Goal: Transaction & Acquisition: Purchase product/service

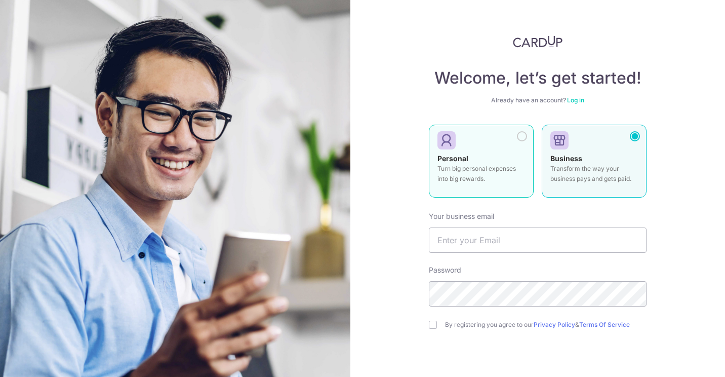
click at [521, 162] on div "Personal Turn big personal expenses into big rewards." at bounding box center [481, 170] width 88 height 35
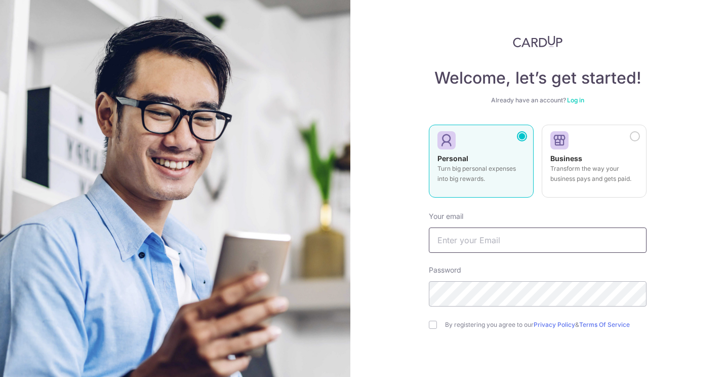
click at [501, 245] on input "text" at bounding box center [538, 239] width 218 height 25
type input "[EMAIL_ADDRESS][DOMAIN_NAME]"
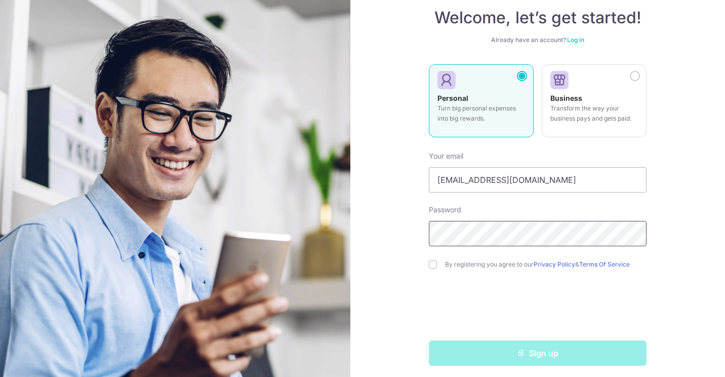
scroll to position [65, 0]
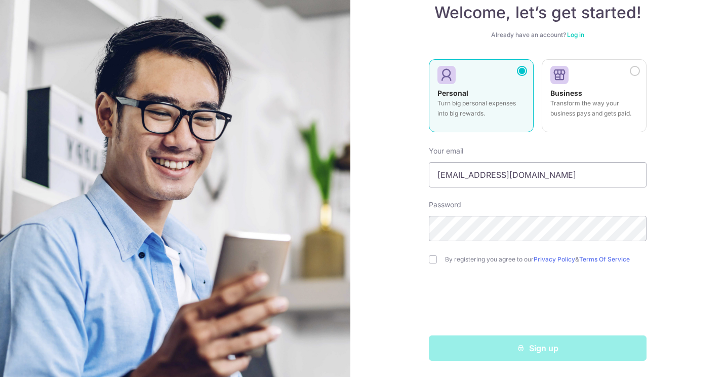
click at [429, 253] on div "By registering you agree to our Privacy Policy & Terms Of Service" at bounding box center [538, 259] width 218 height 12
click at [429, 259] on input "checkbox" at bounding box center [433, 259] width 8 height 8
checkbox input "true"
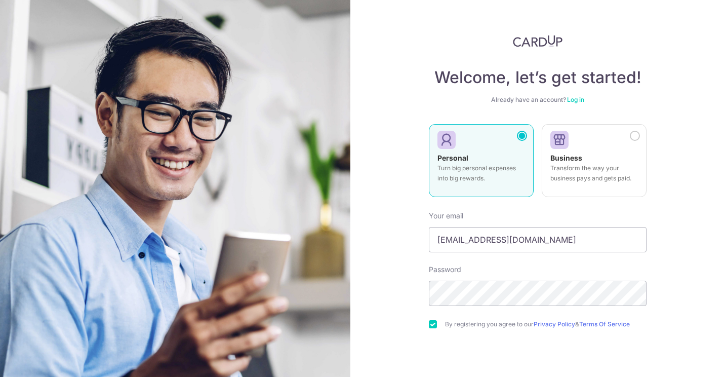
scroll to position [0, 0]
click at [642, 89] on div "Welcome, let’s get started! Already have an account? Log in Personal Turn big p…" at bounding box center [538, 230] width 218 height 390
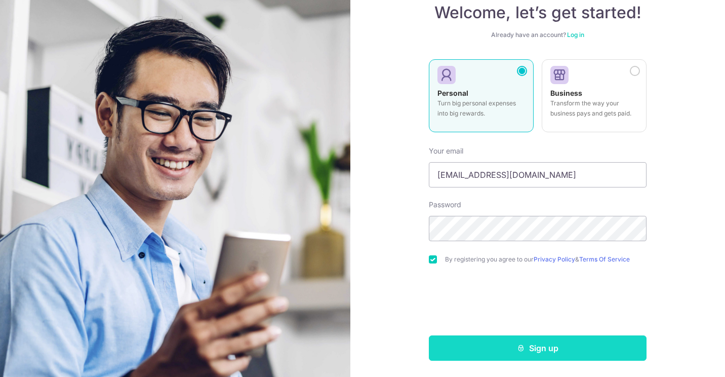
click at [552, 339] on button "Sign up" at bounding box center [538, 347] width 218 height 25
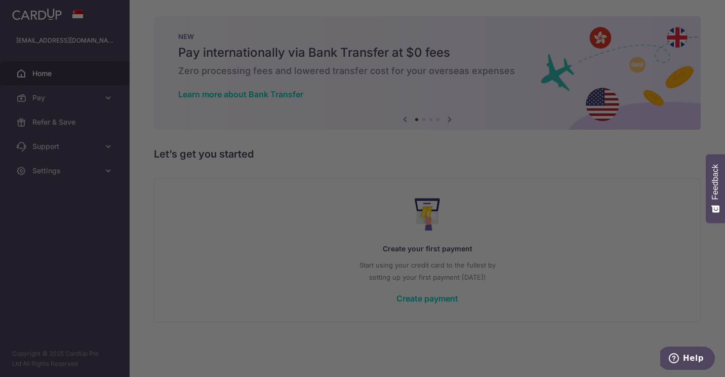
click at [50, 115] on div at bounding box center [366, 190] width 732 height 380
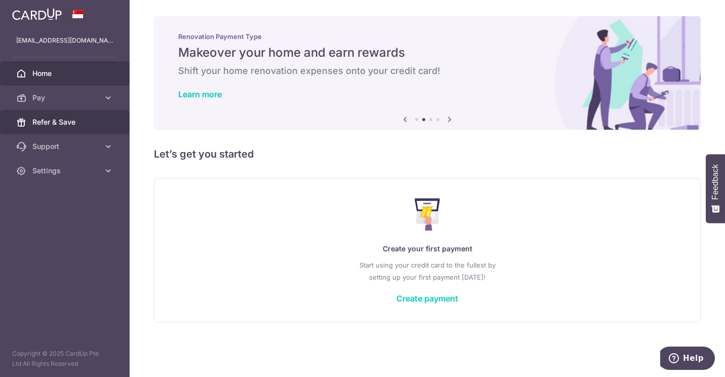
click at [43, 122] on span "Refer & Save" at bounding box center [65, 122] width 67 height 10
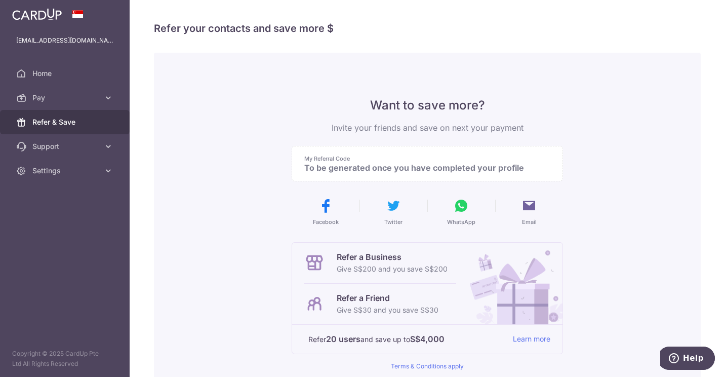
click at [431, 157] on p "My Referral Code" at bounding box center [423, 158] width 238 height 8
drag, startPoint x: 386, startPoint y: 160, endPoint x: 377, endPoint y: 167, distance: 11.2
click at [385, 160] on p "My Referral Code" at bounding box center [423, 158] width 238 height 8
click at [373, 170] on p "To be generated once you have completed your profile" at bounding box center [423, 167] width 238 height 10
drag, startPoint x: 373, startPoint y: 170, endPoint x: 425, endPoint y: 168, distance: 52.2
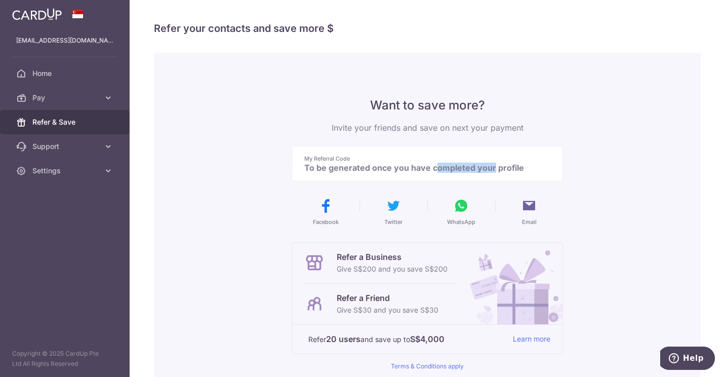
click at [425, 168] on p "To be generated once you have completed your profile" at bounding box center [423, 167] width 238 height 10
click at [457, 167] on p "To be generated once you have completed your profile" at bounding box center [423, 167] width 238 height 10
click at [72, 73] on span "Home" at bounding box center [65, 73] width 67 height 10
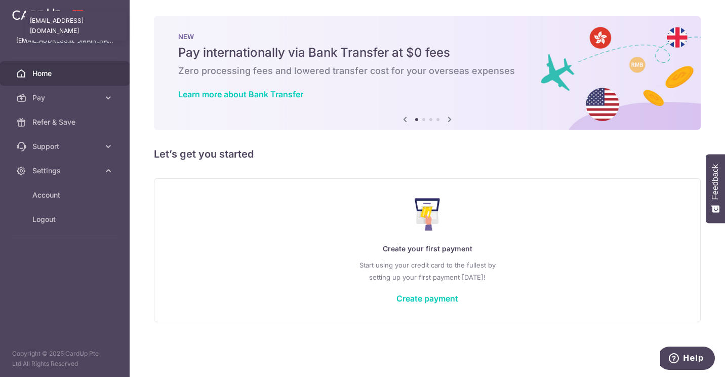
click at [69, 38] on p "[EMAIL_ADDRESS][DOMAIN_NAME]" at bounding box center [64, 40] width 97 height 10
drag, startPoint x: 69, startPoint y: 38, endPoint x: 69, endPoint y: 93, distance: 54.7
click at [69, 93] on span "Pay" at bounding box center [65, 98] width 67 height 10
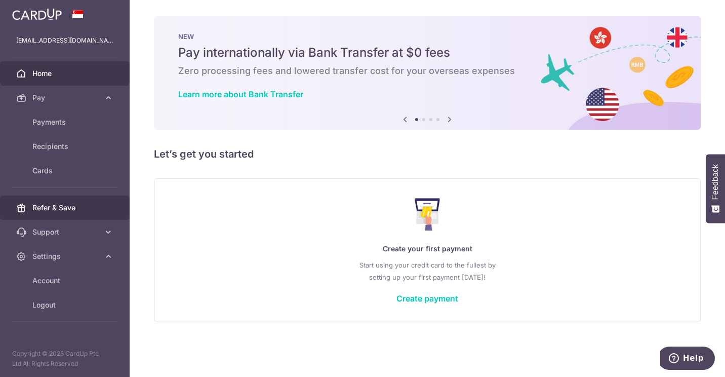
click at [59, 213] on link "Refer & Save" at bounding box center [65, 207] width 130 height 24
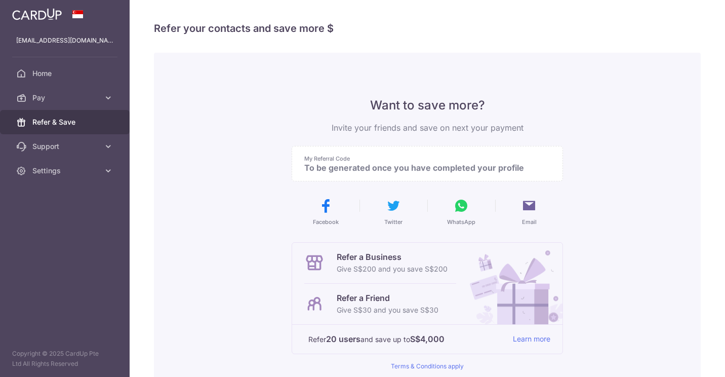
click at [380, 160] on p "My Referral Code" at bounding box center [423, 158] width 238 height 8
click at [516, 311] on img at bounding box center [511, 283] width 102 height 82
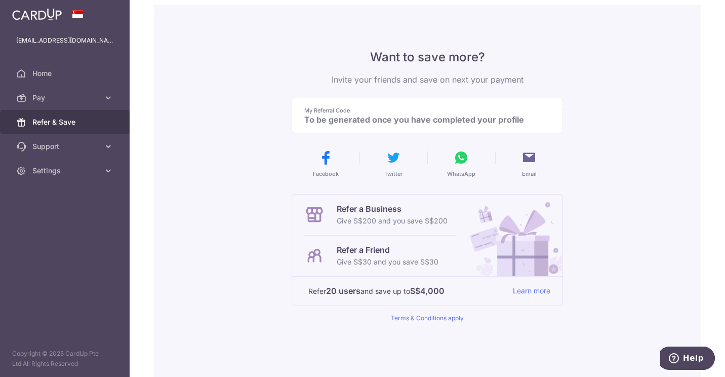
scroll to position [51, 0]
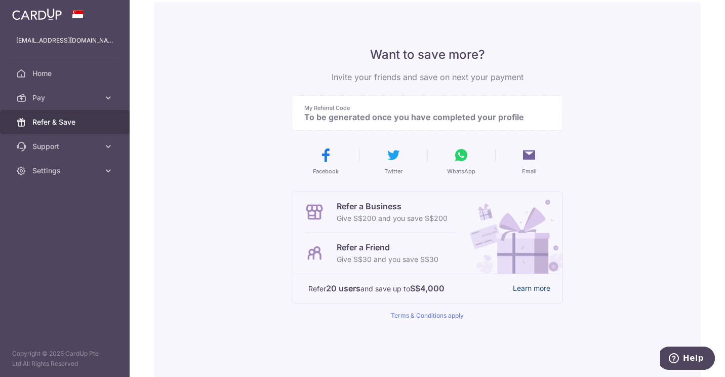
click at [524, 282] on link "Learn more" at bounding box center [531, 288] width 37 height 13
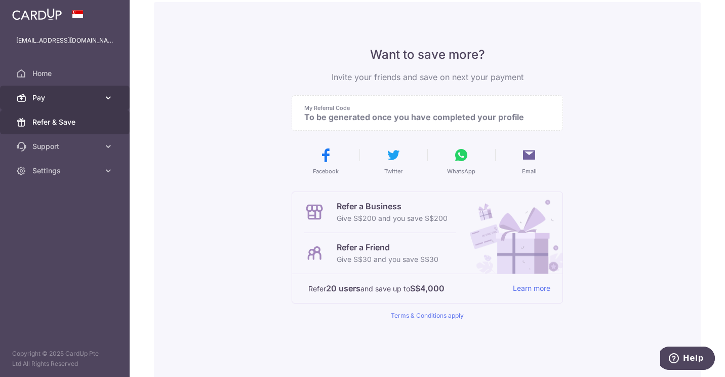
click at [24, 98] on icon at bounding box center [21, 98] width 10 height 10
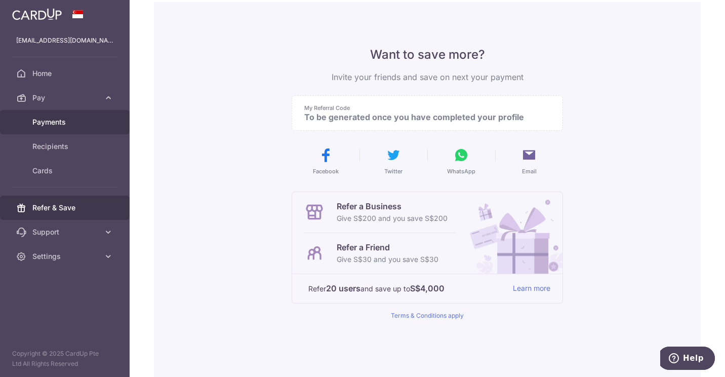
click at [84, 126] on span "Payments" at bounding box center [65, 122] width 67 height 10
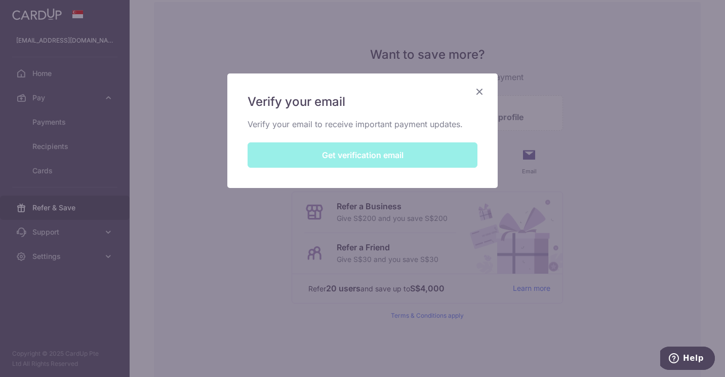
click at [353, 152] on div "Verify your email Verify your email to receive important payment updates. Get v…" at bounding box center [362, 130] width 270 height 114
click at [375, 130] on div "Verify your email Verify your email to receive important payment updates. Get v…" at bounding box center [362, 130] width 270 height 114
click at [422, 158] on div "Verify your email Verify your email to receive important payment updates. Get v…" at bounding box center [362, 130] width 270 height 114
click at [366, 161] on div "Verify your email Verify your email to receive important payment updates. Get v…" at bounding box center [362, 130] width 270 height 114
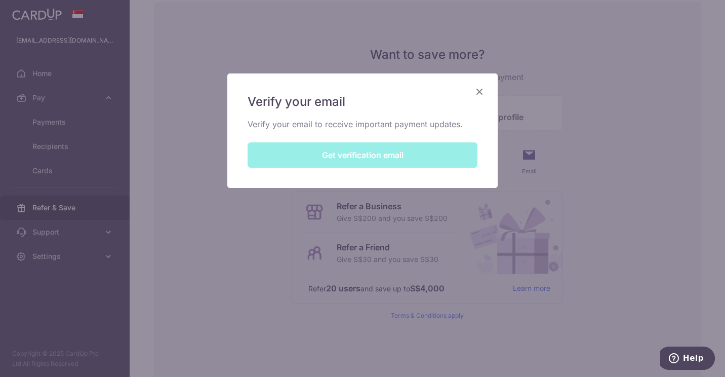
drag, startPoint x: 366, startPoint y: 161, endPoint x: 336, endPoint y: 156, distance: 30.2
click at [336, 156] on div "Verify your email Verify your email to receive important payment updates. Get v…" at bounding box center [362, 130] width 270 height 114
click at [490, 123] on div "Verify your email Verify your email to receive important payment updates. Get v…" at bounding box center [362, 130] width 270 height 114
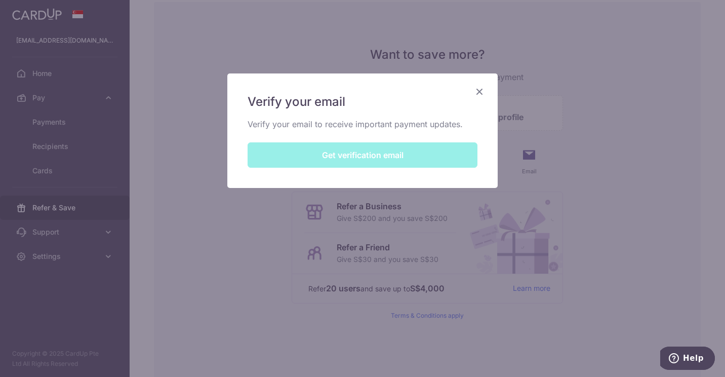
click at [357, 161] on div "Verify your email Verify your email to receive important payment updates. Get v…" at bounding box center [362, 130] width 270 height 114
click at [332, 162] on div "Verify your email Verify your email to receive important payment updates. Get v…" at bounding box center [362, 130] width 270 height 114
drag, startPoint x: 322, startPoint y: 150, endPoint x: 334, endPoint y: 131, distance: 22.8
click at [321, 149] on div "Verify your email Verify your email to receive important payment updates. Get v…" at bounding box center [362, 130] width 270 height 114
click at [552, 72] on div "Verify your email Verify your email to receive important payment updates. Get v…" at bounding box center [362, 188] width 725 height 377
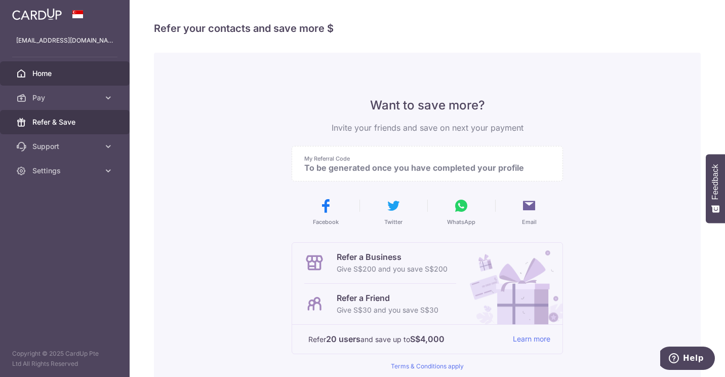
click at [23, 63] on link "Home" at bounding box center [65, 73] width 130 height 24
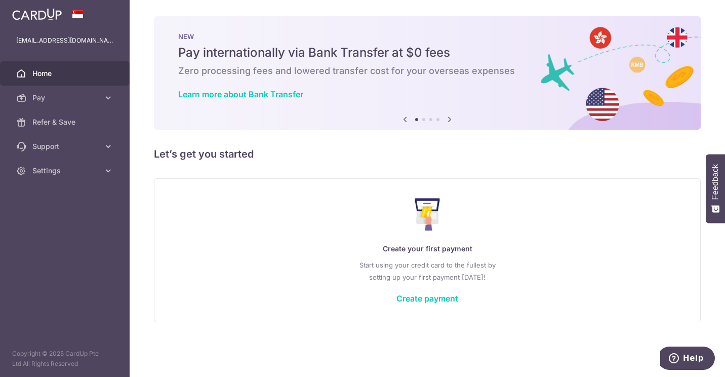
click at [598, 206] on div "Create your first payment Start using your credit card to the fullest by settin…" at bounding box center [427, 250] width 521 height 120
click at [428, 296] on link "Create payment" at bounding box center [427, 298] width 62 height 10
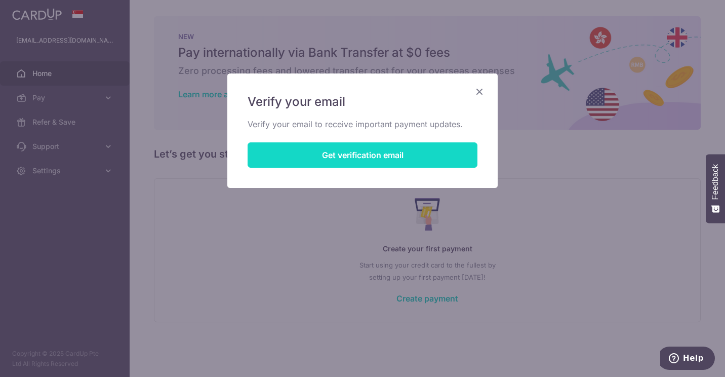
click at [352, 156] on button "Get verification email" at bounding box center [363, 154] width 230 height 25
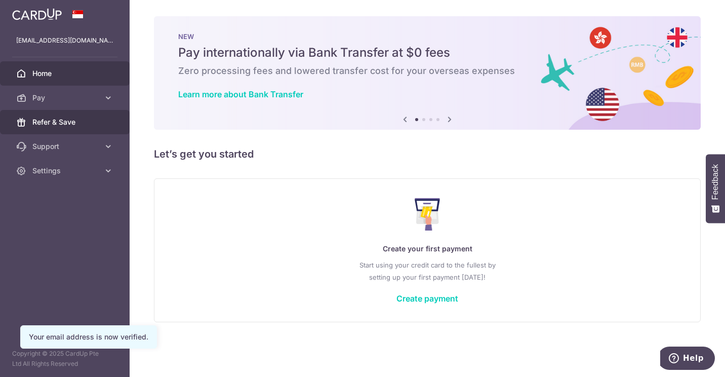
click at [73, 117] on span "Refer & Save" at bounding box center [65, 122] width 67 height 10
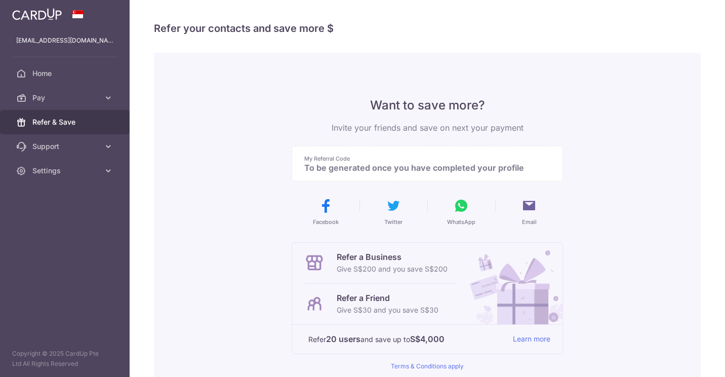
drag, startPoint x: 376, startPoint y: 159, endPoint x: 376, endPoint y: 165, distance: 5.6
click at [376, 164] on div "My Referral Code To be generated once you have completed your profile" at bounding box center [423, 163] width 238 height 18
drag, startPoint x: 376, startPoint y: 165, endPoint x: 359, endPoint y: 173, distance: 18.8
click at [373, 171] on p "To be generated once you have completed your profile" at bounding box center [423, 167] width 238 height 10
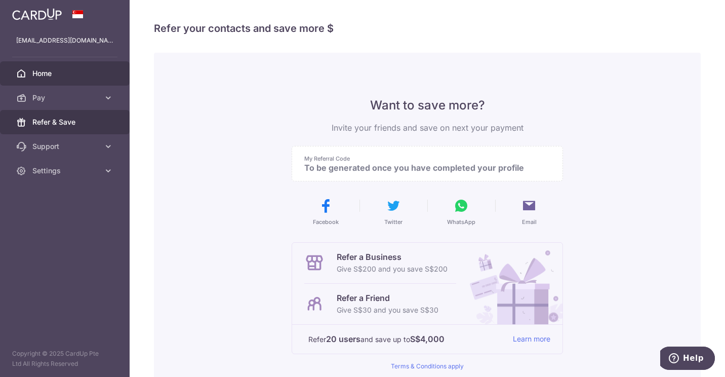
click at [79, 74] on span "Home" at bounding box center [65, 73] width 67 height 10
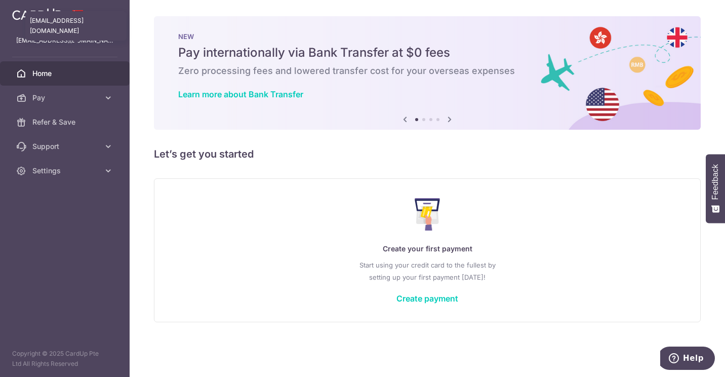
click at [63, 42] on p "[EMAIL_ADDRESS][DOMAIN_NAME]" at bounding box center [64, 40] width 97 height 10
click at [57, 19] on img at bounding box center [37, 14] width 50 height 12
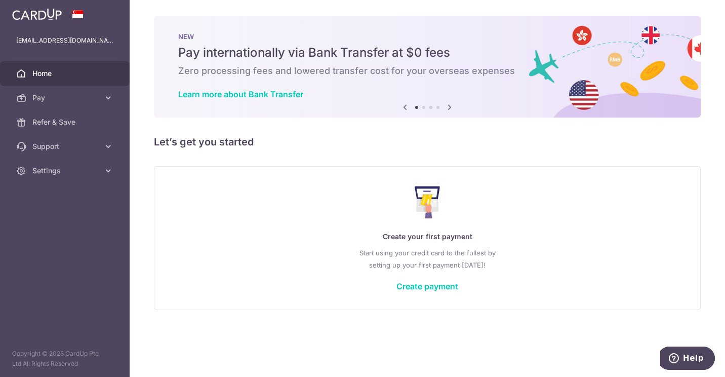
click at [81, 18] on div at bounding box center [65, 14] width 130 height 28
click at [418, 286] on link "Create payment" at bounding box center [427, 286] width 62 height 10
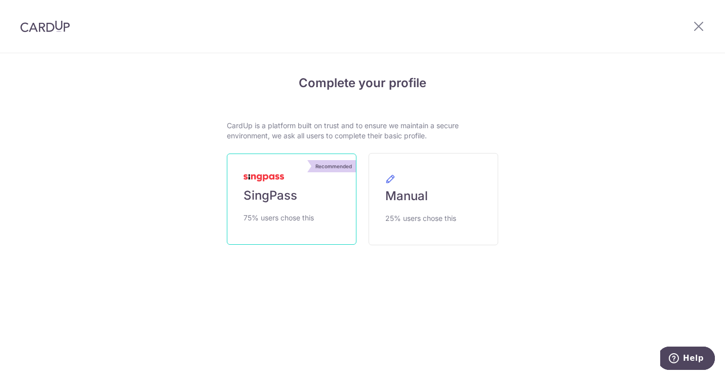
click at [294, 170] on link "Recommended SingPass 75% users chose this" at bounding box center [292, 198] width 130 height 91
click at [297, 224] on link "Recommended SingPass 75% users chose this" at bounding box center [292, 198] width 130 height 91
click at [261, 178] on img at bounding box center [263, 177] width 40 height 7
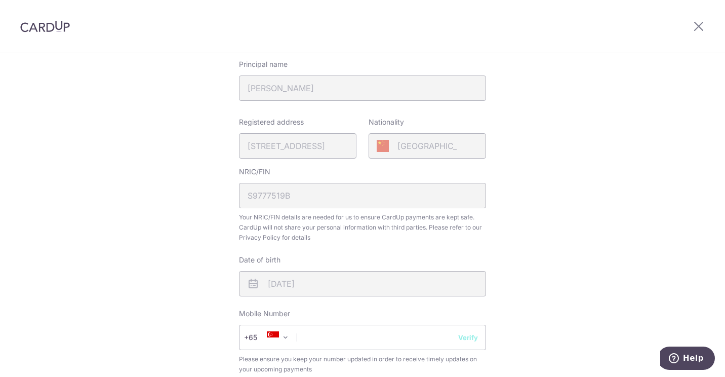
scroll to position [202, 0]
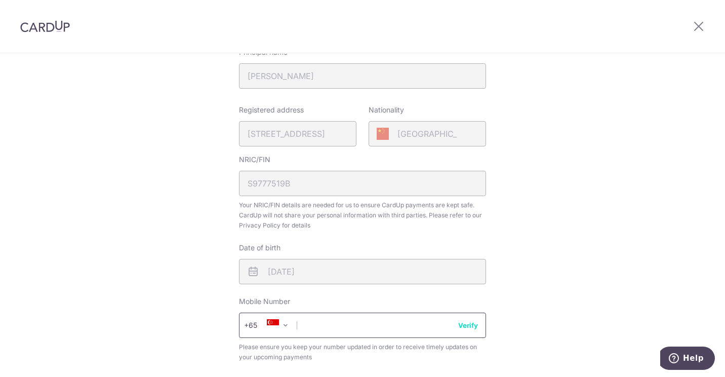
click at [318, 327] on input "text" at bounding box center [362, 324] width 247 height 25
type input "93736947"
click at [548, 288] on div "Review your details Your Details Please provide your full name as per your NRIC…" at bounding box center [362, 199] width 725 height 696
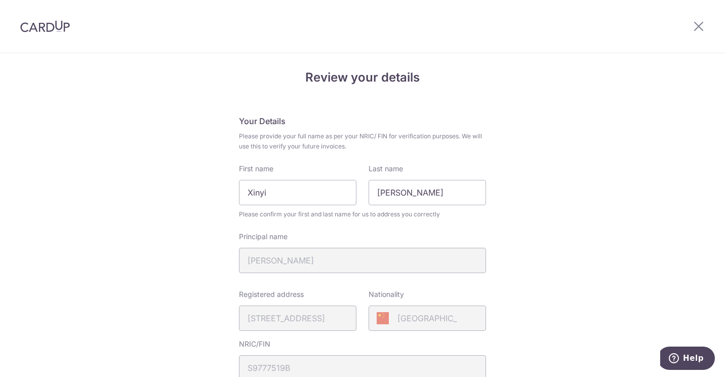
scroll to position [0, 0]
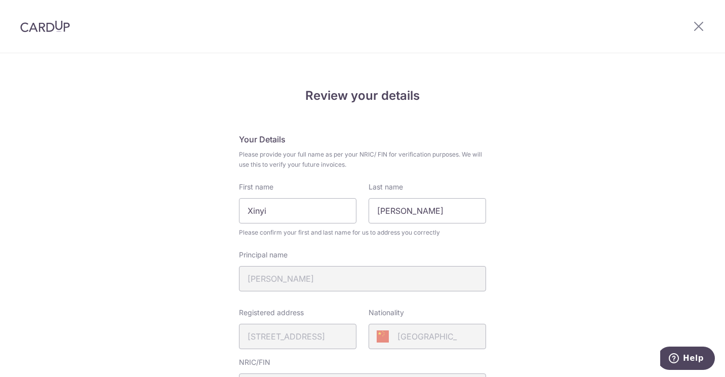
drag, startPoint x: 311, startPoint y: 150, endPoint x: 390, endPoint y: 168, distance: 80.4
click at [390, 168] on span "Please provide your full name as per your NRIC/ FIN for verification purposes. …" at bounding box center [362, 159] width 247 height 20
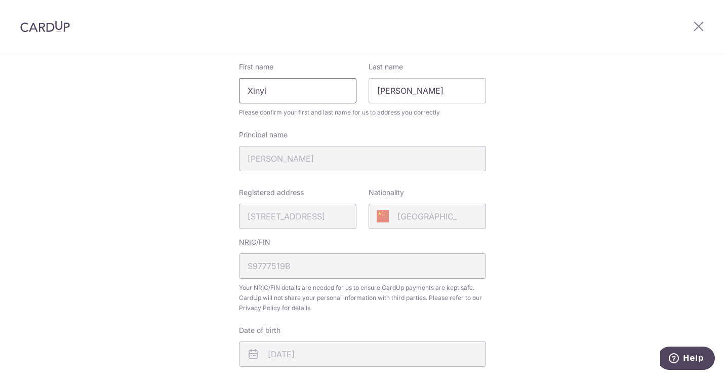
scroll to position [373, 0]
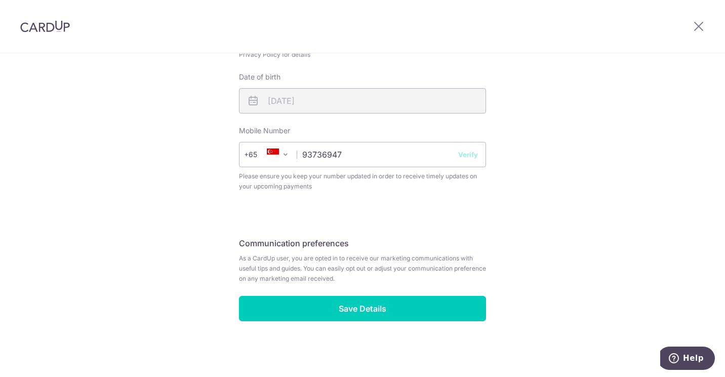
click at [464, 153] on button "Verify" at bounding box center [468, 154] width 20 height 10
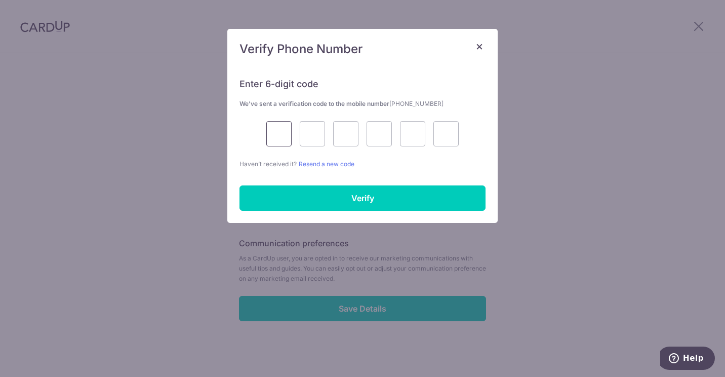
click at [279, 135] on input "text" at bounding box center [278, 133] width 25 height 25
type input "3"
type input "1"
type input "6"
type input "1"
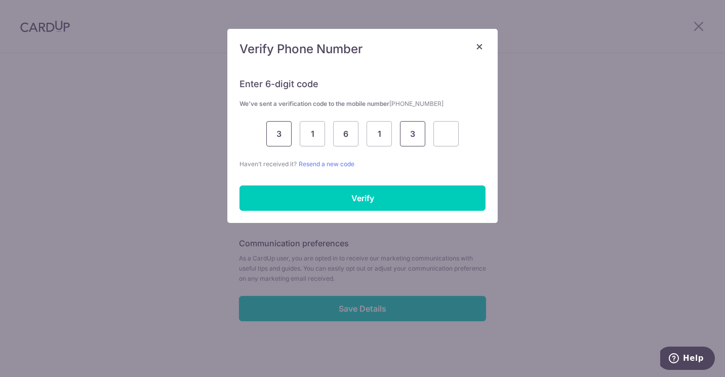
type input "3"
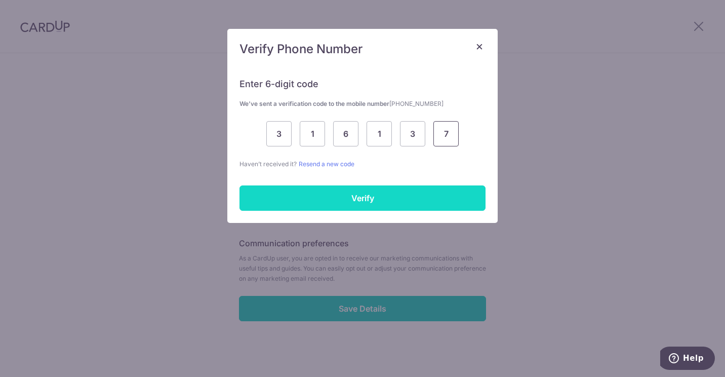
type input "7"
click at [364, 197] on input "Verify" at bounding box center [362, 197] width 246 height 25
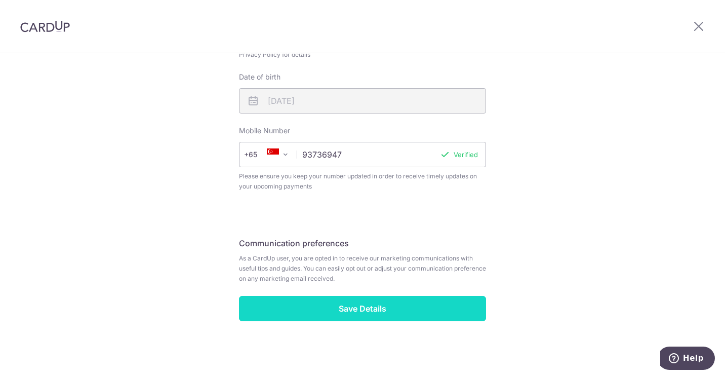
click at [374, 313] on input "Save Details" at bounding box center [362, 308] width 247 height 25
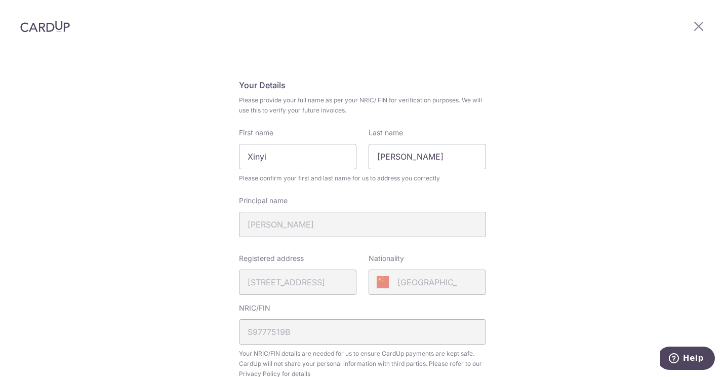
scroll to position [0, 0]
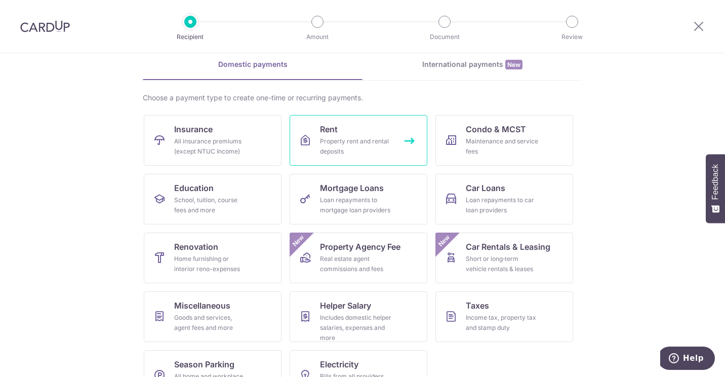
scroll to position [76, 0]
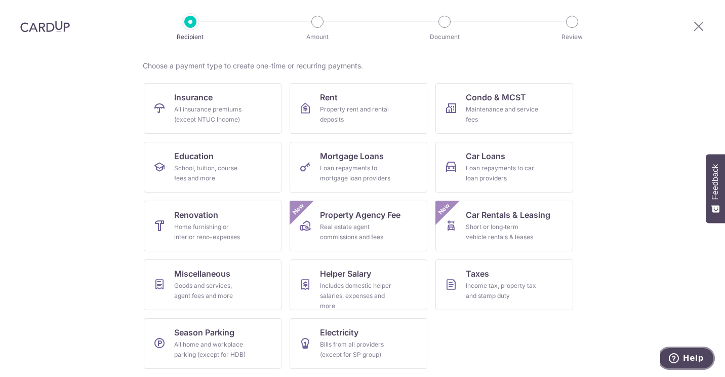
click at [672, 349] on button "Help" at bounding box center [686, 357] width 57 height 23
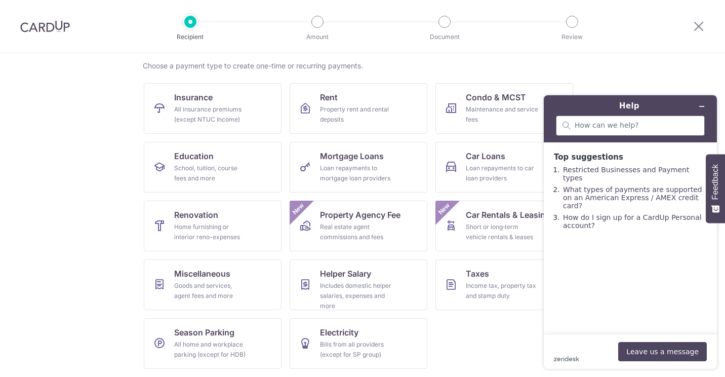
click at [606, 131] on div at bounding box center [630, 125] width 149 height 20
type input "referral"
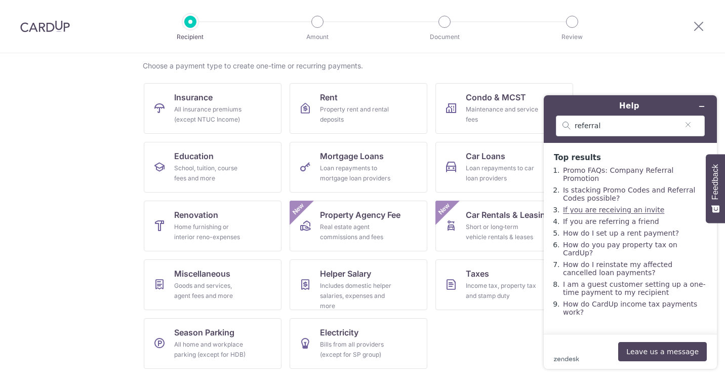
click at [635, 206] on link "If you are receiving an invite" at bounding box center [613, 210] width 101 height 8
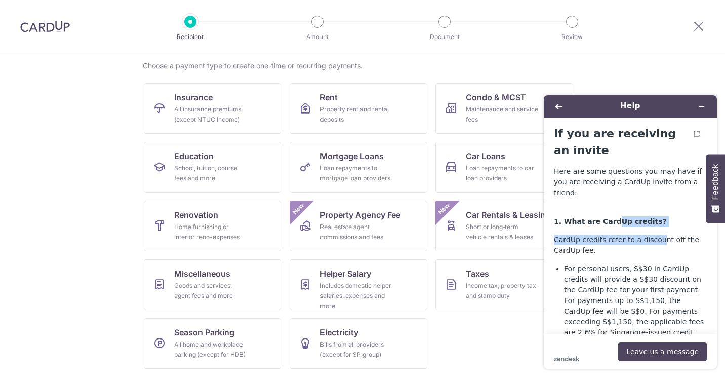
drag, startPoint x: 611, startPoint y: 211, endPoint x: 653, endPoint y: 227, distance: 45.3
drag, startPoint x: 653, startPoint y: 227, endPoint x: 657, endPoint y: 257, distance: 30.6
click at [657, 263] on li "For personal users, S$30 in CardUp credits will provide a S$30 discount on the …" at bounding box center [635, 332] width 143 height 138
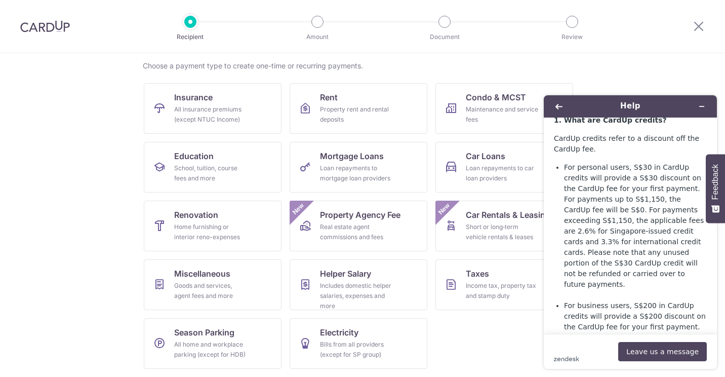
scroll to position [152, 0]
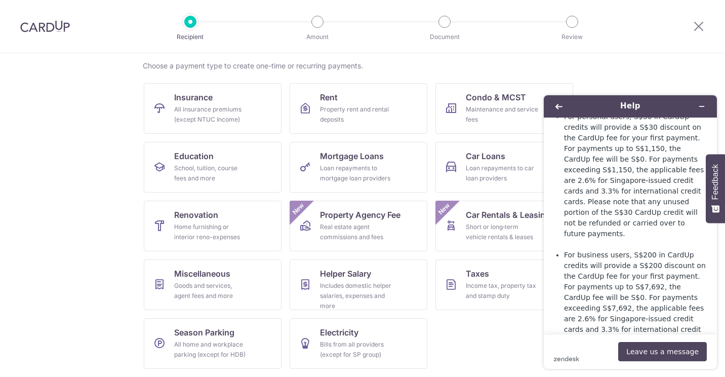
click at [657, 257] on li "For business users, S$200 in CardUp credits will provide a S$200 discount on th…" at bounding box center [635, 314] width 143 height 128
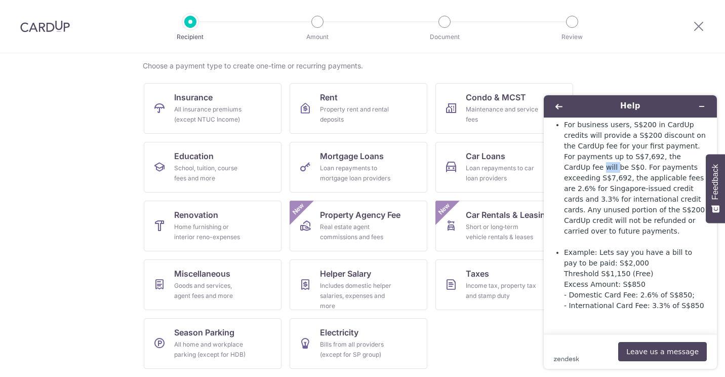
scroll to position [405, 0]
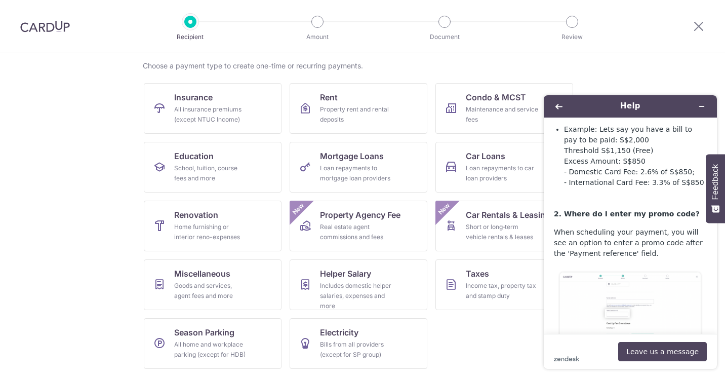
click at [591, 227] on p "When scheduling your payment, you will see an option to enter a promo code afte…" at bounding box center [630, 243] width 153 height 32
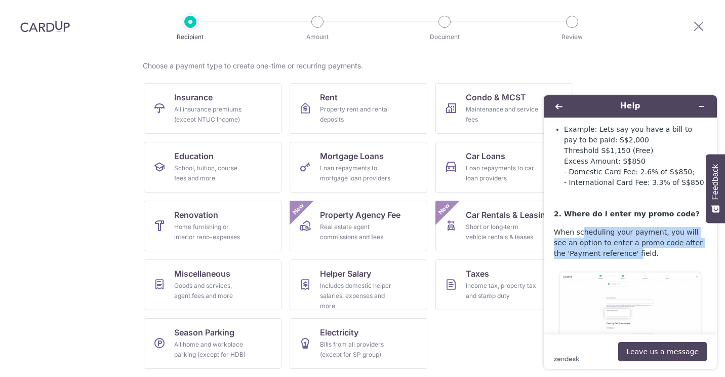
drag, startPoint x: 581, startPoint y: 192, endPoint x: 619, endPoint y: 212, distance: 43.2
click at [619, 227] on p "When scheduling your payment, you will see an option to enter a promo code afte…" at bounding box center [630, 243] width 153 height 32
drag, startPoint x: 619, startPoint y: 212, endPoint x: 609, endPoint y: 214, distance: 9.9
click at [609, 227] on p "When scheduling your payment, you will see an option to enter a promo code afte…" at bounding box center [630, 243] width 153 height 32
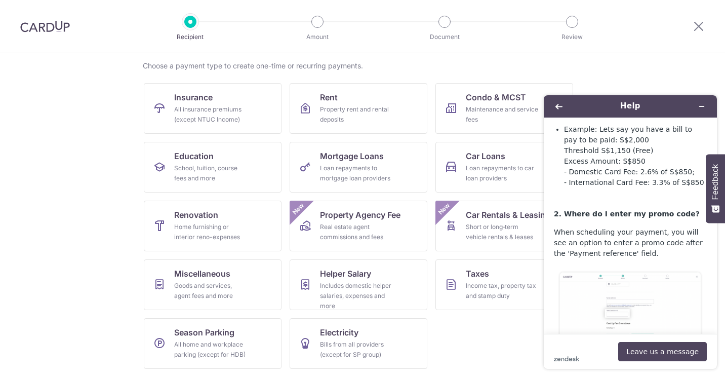
click at [637, 227] on p "When scheduling your payment, you will see an option to enter a promo code afte…" at bounding box center [630, 243] width 153 height 32
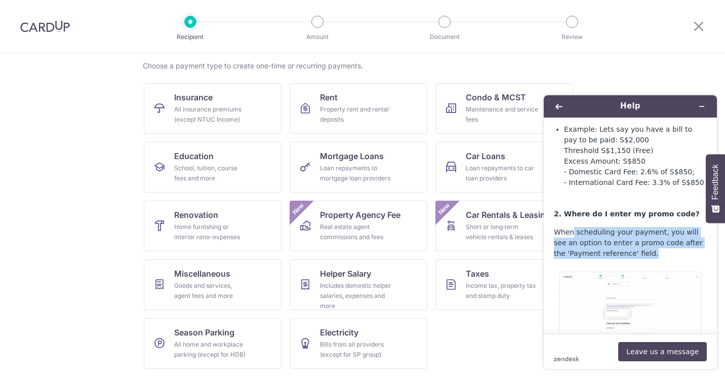
drag, startPoint x: 654, startPoint y: 213, endPoint x: 573, endPoint y: 193, distance: 83.4
click at [573, 227] on p "When scheduling your payment, you will see an option to enter a promo code afte…" at bounding box center [630, 243] width 153 height 32
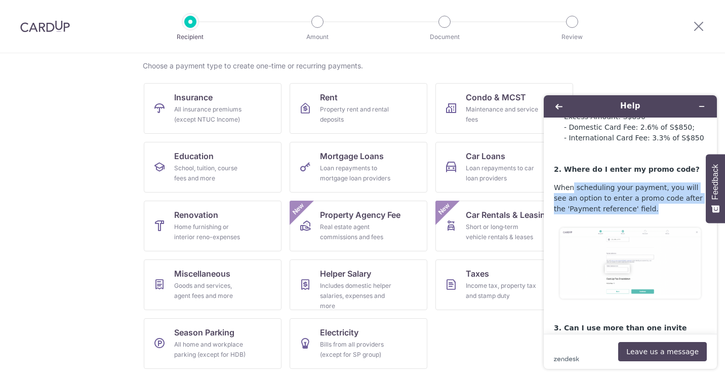
scroll to position [456, 0]
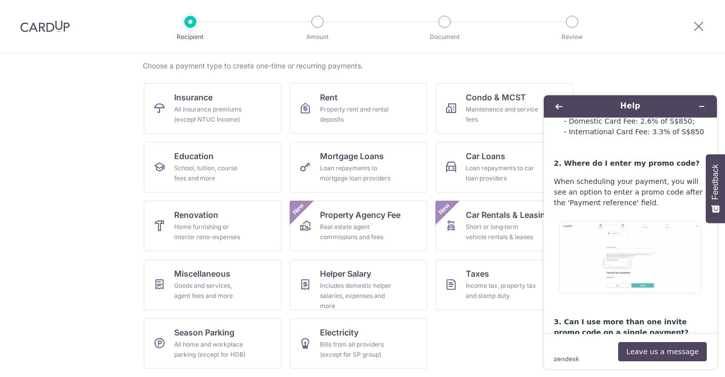
click at [594, 345] on p "No, only one invite promo code can be used per payment and the invite promo cod…" at bounding box center [630, 371] width 153 height 53
drag, startPoint x: 593, startPoint y: 287, endPoint x: 664, endPoint y: 287, distance: 70.4
click at [664, 306] on p "3. Can I use more than one invite promo code on a single payment?" at bounding box center [630, 322] width 153 height 32
click at [667, 345] on p "No, only one invite promo code can be used per payment and the invite promo cod…" at bounding box center [630, 371] width 153 height 53
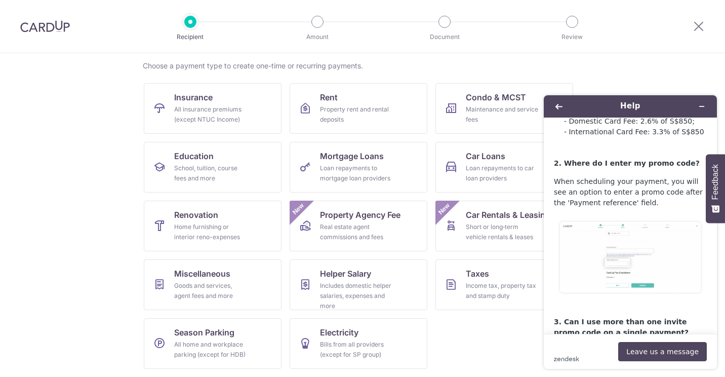
drag, startPoint x: 581, startPoint y: 314, endPoint x: 611, endPoint y: 325, distance: 31.9
click at [611, 345] on p "No, only one invite promo code can be used per payment and the invite promo cod…" at bounding box center [630, 371] width 153 height 53
drag, startPoint x: 611, startPoint y: 325, endPoint x: 582, endPoint y: 310, distance: 32.6
click at [582, 345] on p "No, only one invite promo code can be used per payment and the invite promo cod…" at bounding box center [630, 371] width 153 height 53
drag, startPoint x: 575, startPoint y: 308, endPoint x: 607, endPoint y: 303, distance: 32.7
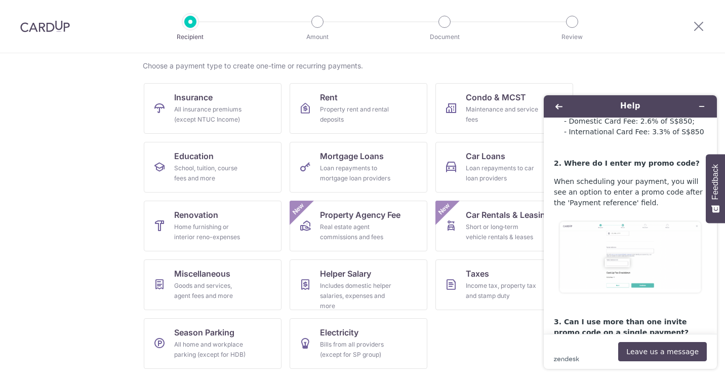
click at [607, 345] on p "No, only one invite promo code can be used per payment and the invite promo cod…" at bounding box center [630, 371] width 153 height 53
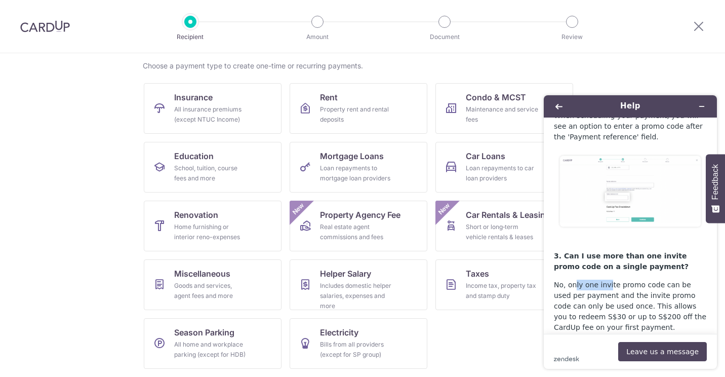
scroll to position [557, 0]
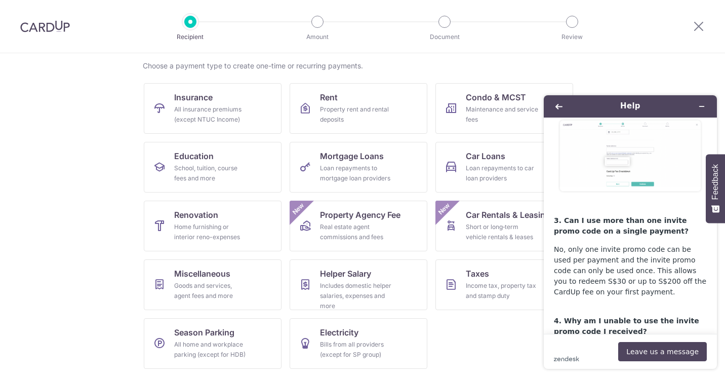
click at [658, 244] on p "No, only one invite promo code can be used per payment and the invite promo cod…" at bounding box center [630, 270] width 153 height 53
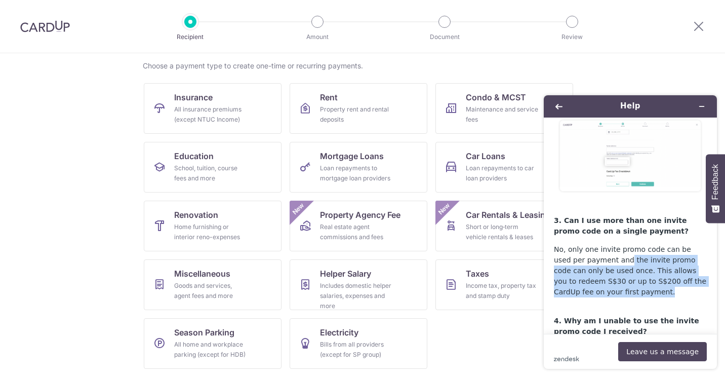
drag, startPoint x: 607, startPoint y: 218, endPoint x: 613, endPoint y: 249, distance: 31.4
click at [613, 249] on p "No, only one invite promo code can be used per payment and the invite promo cod…" at bounding box center [630, 270] width 153 height 53
click at [609, 250] on p "No, only one invite promo code can be used per payment and the invite promo cod…" at bounding box center [630, 270] width 153 height 53
drag, startPoint x: 596, startPoint y: 248, endPoint x: 551, endPoint y: 196, distance: 68.5
click at [551, 196] on main "If you are receiving an invite Here are some questions you may have if you are …" at bounding box center [632, 225] width 166 height 216
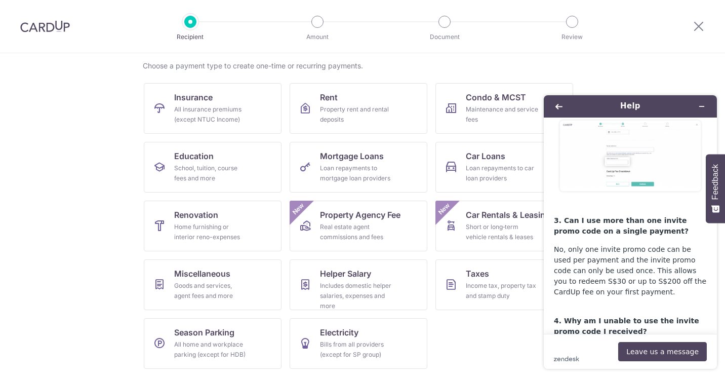
drag, startPoint x: 551, startPoint y: 196, endPoint x: 631, endPoint y: 265, distance: 105.9
click at [631, 305] on p "4. Why am I unable to use the invite promo code I received?" at bounding box center [630, 321] width 153 height 32
click at [617, 305] on p "4. Why am I unable to use the invite promo code I received?" at bounding box center [630, 321] width 153 height 32
drag, startPoint x: 614, startPoint y: 290, endPoint x: 563, endPoint y: 269, distance: 55.4
click at [563, 305] on p "4. Why am I unable to use the invite promo code I received?" at bounding box center [630, 321] width 153 height 32
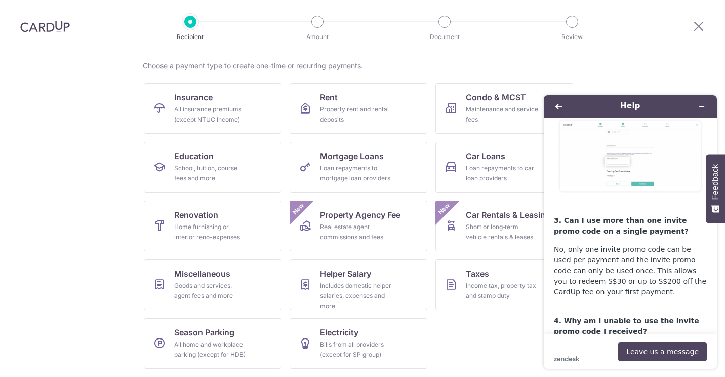
drag, startPoint x: 563, startPoint y: 269, endPoint x: 623, endPoint y: 296, distance: 66.2
click at [623, 296] on div "Here are some questions you may have if you are receiving a CardUp invite from …" at bounding box center [630, 256] width 153 height 1295
drag, startPoint x: 614, startPoint y: 286, endPoint x: 557, endPoint y: 279, distance: 57.6
click at [557, 305] on p "4. Why am I unable to use the invite promo code I received?" at bounding box center [630, 321] width 153 height 32
drag, startPoint x: 557, startPoint y: 279, endPoint x: 623, endPoint y: 301, distance: 69.6
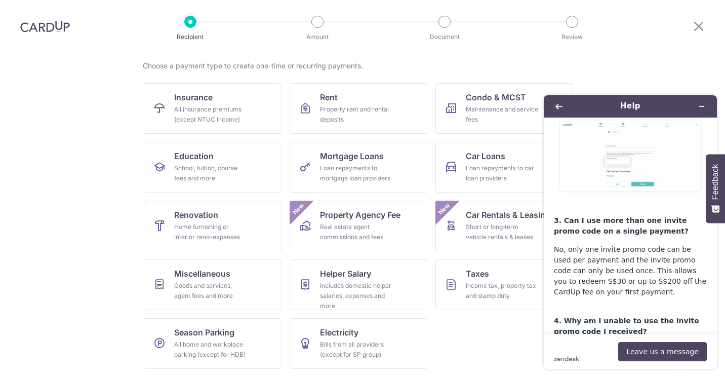
click at [623, 344] on p "There could be a number of reasons for this:" at bounding box center [630, 354] width 153 height 21
drag, startPoint x: 623, startPoint y: 301, endPoint x: 676, endPoint y: 308, distance: 53.6
click at [676, 344] on p "There could be a number of reasons for this:" at bounding box center [630, 354] width 153 height 21
drag, startPoint x: 676, startPoint y: 308, endPoint x: 655, endPoint y: 312, distance: 21.7
click at [655, 312] on div "Here are some questions you may have if you are receiving a CardUp invite from …" at bounding box center [630, 256] width 153 height 1295
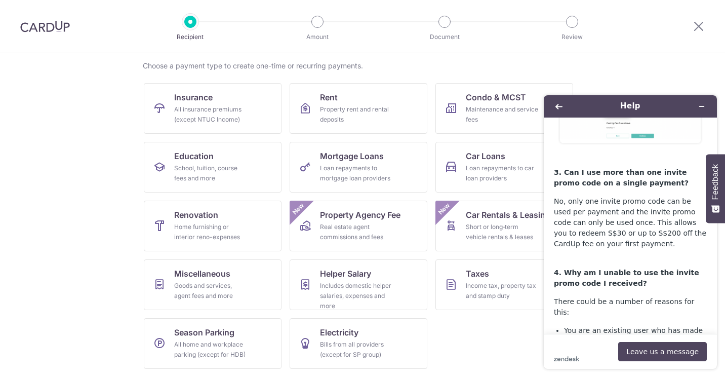
scroll to position [607, 0]
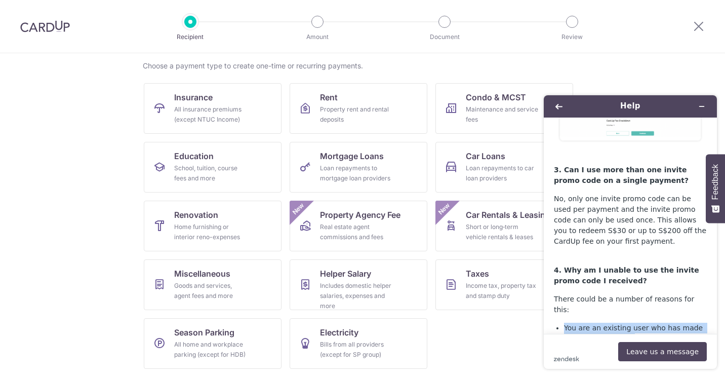
drag, startPoint x: 633, startPoint y: 284, endPoint x: 559, endPoint y: 267, distance: 75.9
click at [564, 322] on li "You are an existing user who has made a previous payment" at bounding box center [635, 332] width 143 height 21
drag, startPoint x: 559, startPoint y: 267, endPoint x: 603, endPoint y: 303, distance: 56.5
click at [603, 365] on li "You have used this promo code before" at bounding box center [635, 370] width 143 height 11
drag, startPoint x: 584, startPoint y: 305, endPoint x: 662, endPoint y: 311, distance: 77.7
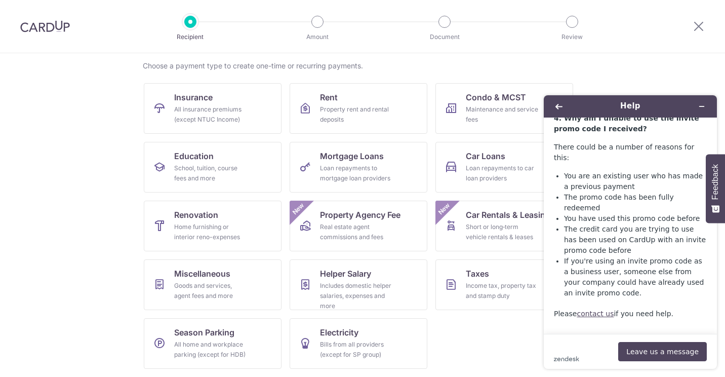
click at [625, 327] on p "5. Do I need to inform my friend (referrer) when I’ve used his/her invite promo…" at bounding box center [630, 348] width 153 height 43
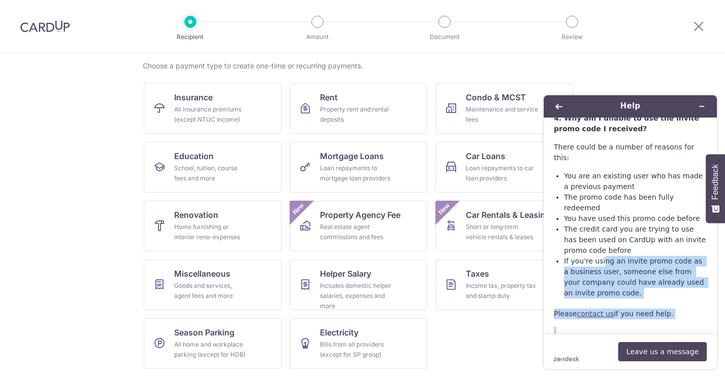
drag, startPoint x: 600, startPoint y: 196, endPoint x: 653, endPoint y: 308, distance: 123.4
click at [653, 308] on div "Here are some questions you may have if you are receiving a CardUp invite from …" at bounding box center [630, 54] width 153 height 1295
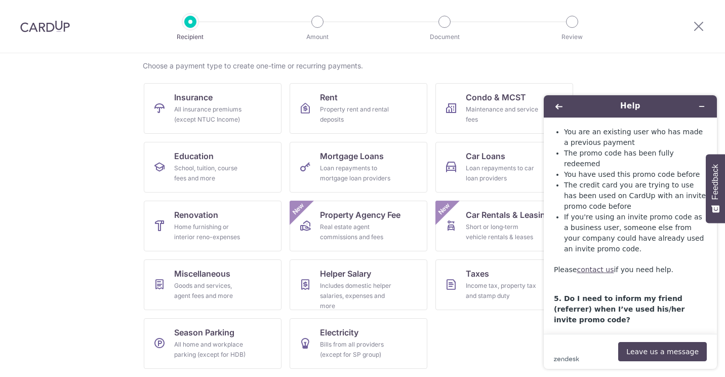
scroll to position [810, 0]
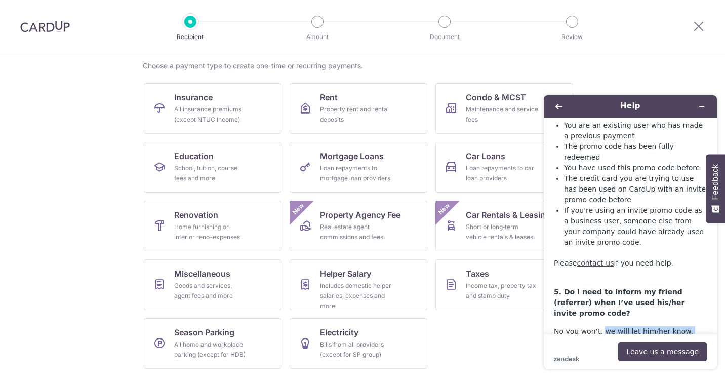
drag, startPoint x: 599, startPoint y: 248, endPoint x: 629, endPoint y: 264, distance: 33.7
click at [629, 264] on div "Here are some questions you may have if you are receiving a CardUp invite from …" at bounding box center [630, 3] width 153 height 1295
click at [629, 326] on p "No you won’t, we will let him/her know. When you’ve used your friend’s invite p…" at bounding box center [630, 374] width 153 height 96
click at [615, 326] on p "No you won’t, we will let him/her know. When you’ve used your friend’s invite p…" at bounding box center [630, 374] width 153 height 96
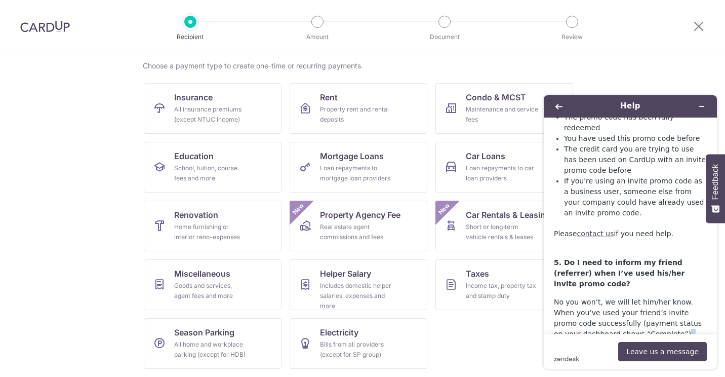
scroll to position [867, 0]
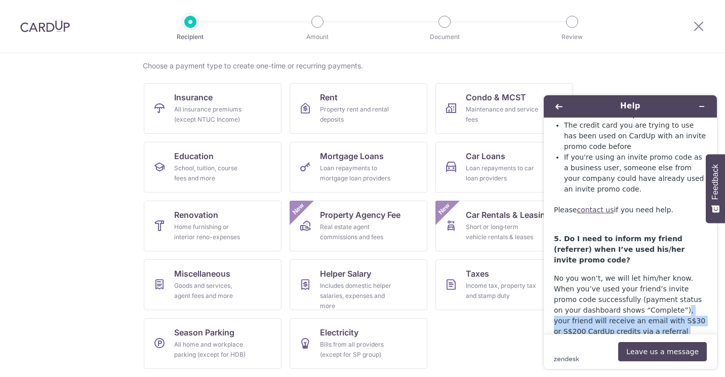
drag, startPoint x: 613, startPoint y: 286, endPoint x: 677, endPoint y: 331, distance: 78.1
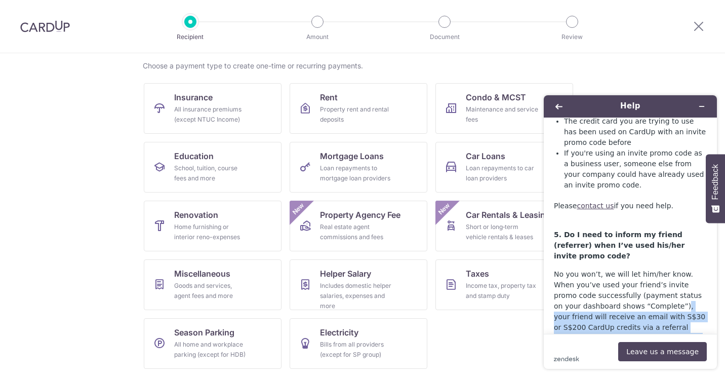
drag, startPoint x: 677, startPoint y: 331, endPoint x: 629, endPoint y: 281, distance: 68.7
click at [678, 269] on p "No you won’t, we will let him/her know. When you’ve used your friend’s invite p…" at bounding box center [630, 317] width 153 height 96
drag, startPoint x: 679, startPoint y: 272, endPoint x: 644, endPoint y: 245, distance: 44.0
click at [644, 269] on p "No you won’t, we will let him/her know. When you’ve used your friend’s invite p…" at bounding box center [630, 317] width 153 height 96
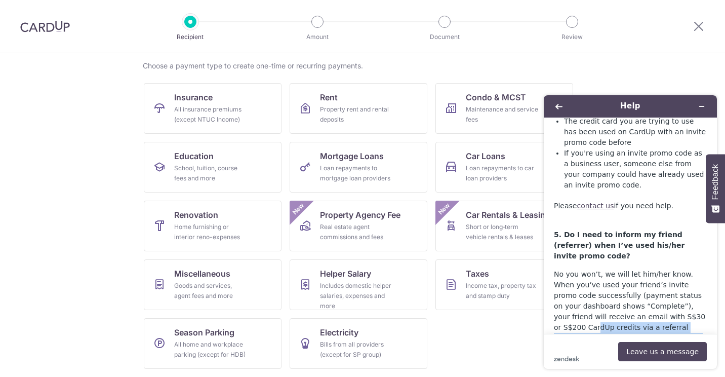
drag, startPoint x: 644, startPoint y: 245, endPoint x: 632, endPoint y: 272, distance: 29.5
click at [632, 272] on p "No you won’t, we will let him/her know. When you’ve used your friend’s invite p…" at bounding box center [630, 317] width 153 height 96
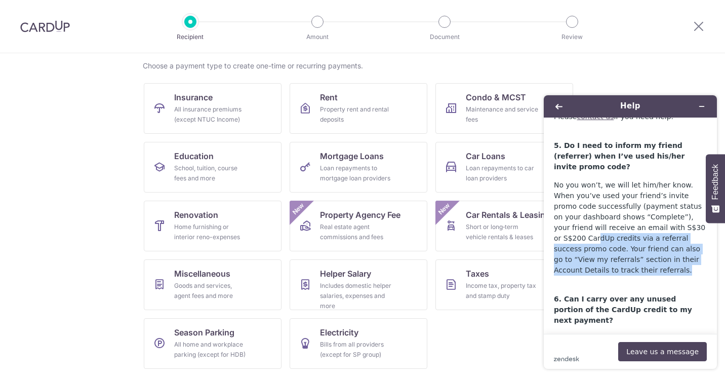
scroll to position [968, 0]
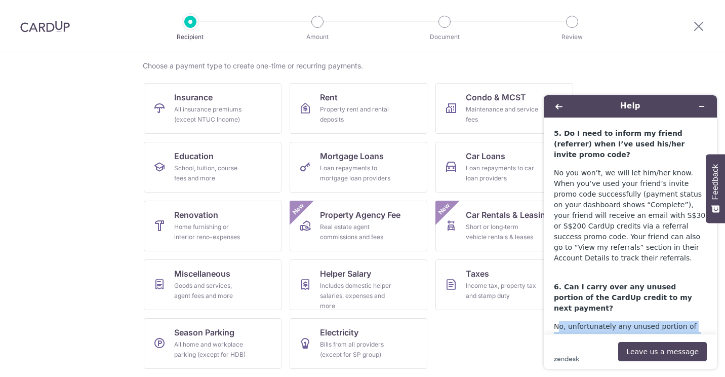
drag, startPoint x: 559, startPoint y: 223, endPoint x: 627, endPoint y: 253, distance: 74.4
click at [627, 321] on p "No, unfortunately any unused portion of the CardUp credit will not be refunded …" at bounding box center [630, 342] width 153 height 43
drag, startPoint x: 627, startPoint y: 253, endPoint x: 642, endPoint y: 253, distance: 14.7
click at [642, 321] on p "No, unfortunately any unused portion of the CardUp credit will not be refunded …" at bounding box center [630, 342] width 153 height 43
drag, startPoint x: 619, startPoint y: 246, endPoint x: 538, endPoint y: 220, distance: 85.2
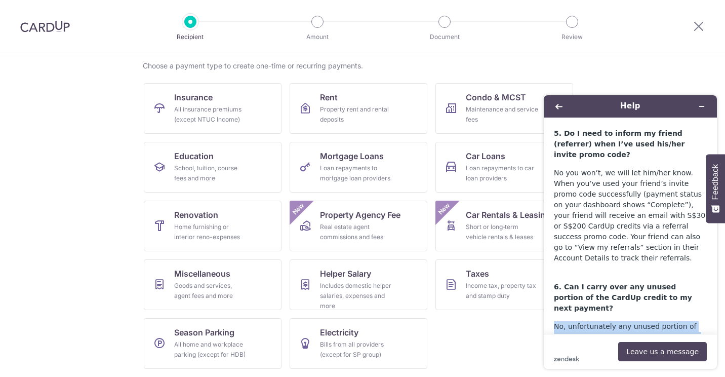
click at [538, 220] on div "Help If you are receiving an invite Here are some questions you may have if you…" at bounding box center [630, 232] width 189 height 290
drag
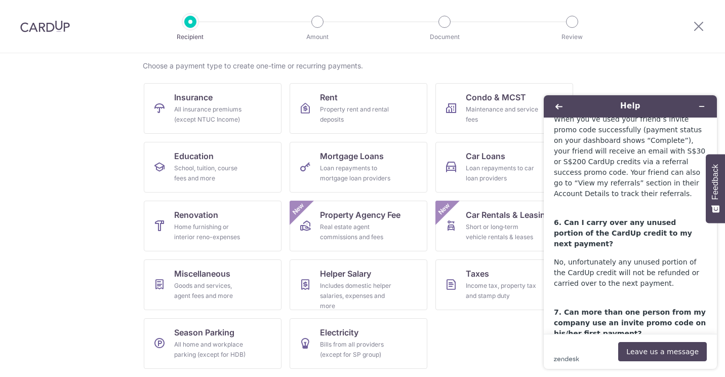
scroll to position [1038, 0]
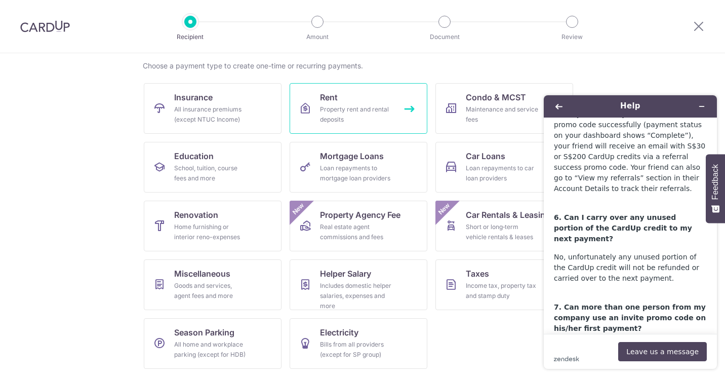
click at [384, 112] on div "Property rent and rental deposits" at bounding box center [356, 114] width 73 height 20
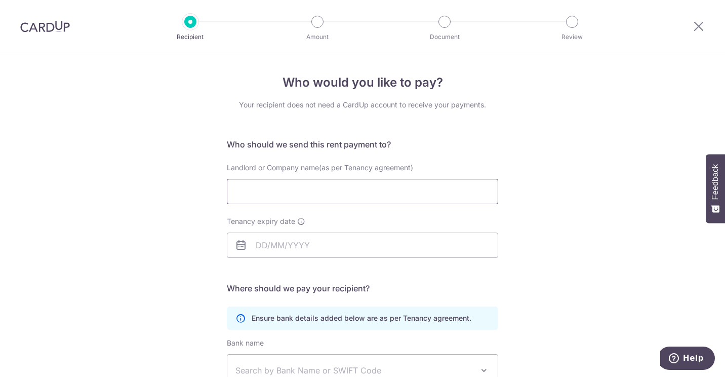
click at [316, 190] on input "Landlord or Company name(as per Tenancy agreement)" at bounding box center [362, 191] width 271 height 25
click at [342, 174] on div "Landlord or Company name(as per Tenancy agreement)" at bounding box center [362, 183] width 271 height 42
click at [352, 163] on span "Landlord or Company name(as per Tenancy agreement)" at bounding box center [320, 167] width 186 height 9
click at [352, 179] on input "Landlord or Company name(as per Tenancy agreement)" at bounding box center [362, 191] width 271 height 25
click at [352, 163] on span "Landlord or Company name(as per Tenancy agreement)" at bounding box center [320, 167] width 186 height 9
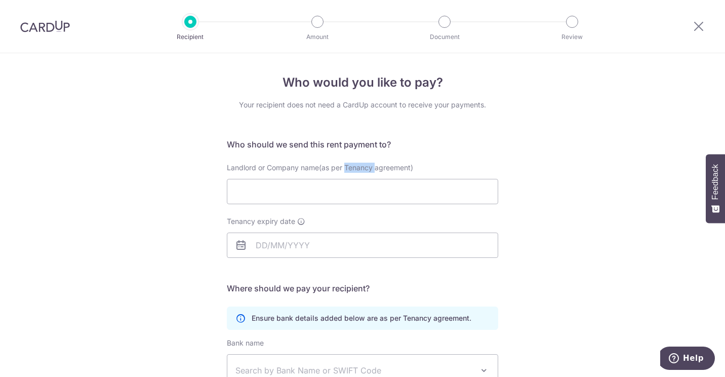
click at [352, 179] on input "Landlord or Company name(as per Tenancy agreement)" at bounding box center [362, 191] width 271 height 25
drag, startPoint x: 352, startPoint y: 163, endPoint x: 382, endPoint y: 167, distance: 29.6
click at [382, 167] on span "Landlord or Company name(as per Tenancy agreement)" at bounding box center [320, 167] width 186 height 9
click at [382, 179] on input "Landlord or Company name(as per Tenancy agreement)" at bounding box center [362, 191] width 271 height 25
click at [382, 167] on span "Landlord or Company name(as per Tenancy agreement)" at bounding box center [320, 167] width 186 height 9
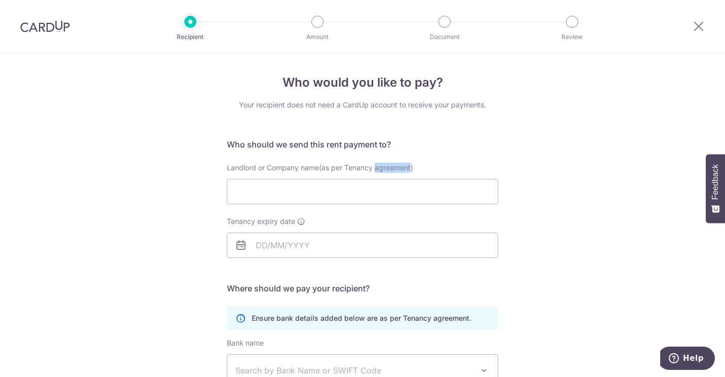
click at [382, 179] on input "Landlord or Company name(as per Tenancy agreement)" at bounding box center [362, 191] width 271 height 25
drag, startPoint x: 382, startPoint y: 167, endPoint x: 359, endPoint y: 170, distance: 22.9
click at [359, 170] on span "Landlord or Company name(as per Tenancy agreement)" at bounding box center [320, 167] width 186 height 9
click at [359, 179] on input "Landlord or Company name(as per Tenancy agreement)" at bounding box center [362, 191] width 271 height 25
click at [359, 170] on span "Landlord or Company name(as per Tenancy agreement)" at bounding box center [320, 167] width 186 height 9
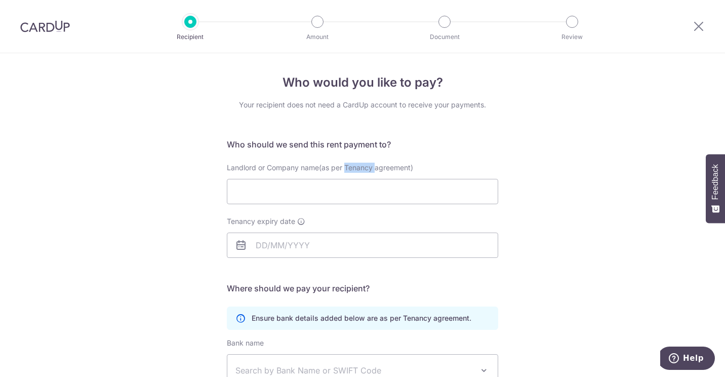
click at [359, 179] on input "Landlord or Company name(as per Tenancy agreement)" at bounding box center [362, 191] width 271 height 25
drag, startPoint x: 359, startPoint y: 170, endPoint x: 395, endPoint y: 171, distance: 36.5
click at [395, 171] on span "Landlord or Company name(as per Tenancy agreement)" at bounding box center [320, 167] width 186 height 9
click at [395, 179] on input "Landlord or Company name(as per Tenancy agreement)" at bounding box center [362, 191] width 271 height 25
click at [395, 171] on span "Landlord or Company name(as per Tenancy agreement)" at bounding box center [320, 167] width 186 height 9
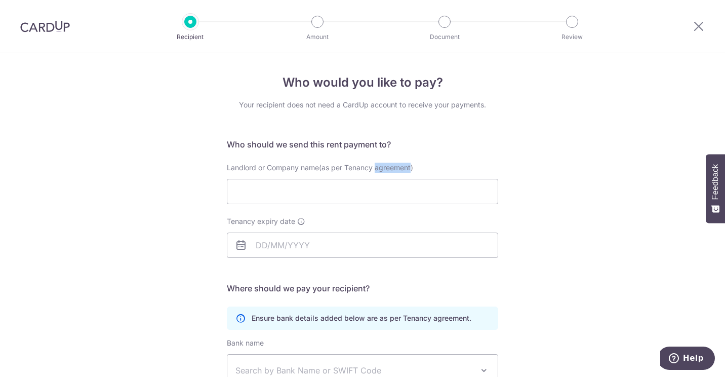
click at [395, 179] on input "Landlord or Company name(as per Tenancy agreement)" at bounding box center [362, 191] width 271 height 25
drag, startPoint x: 395, startPoint y: 171, endPoint x: 333, endPoint y: 266, distance: 114.0
click at [333, 266] on div "Tenancy expiry date" at bounding box center [362, 243] width 283 height 54
click at [323, 249] on input "Tenancy expiry date" at bounding box center [362, 244] width 271 height 25
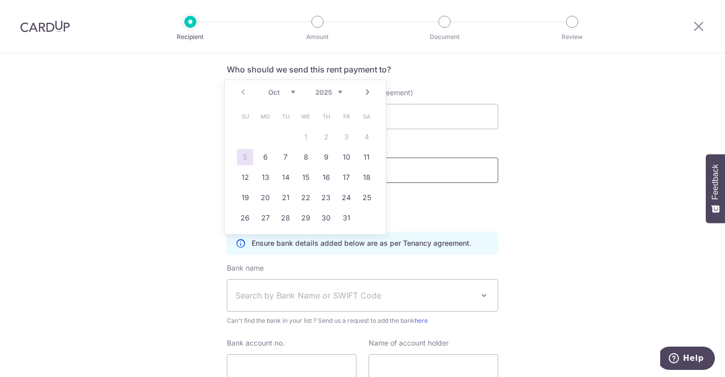
scroll to position [101, 0]
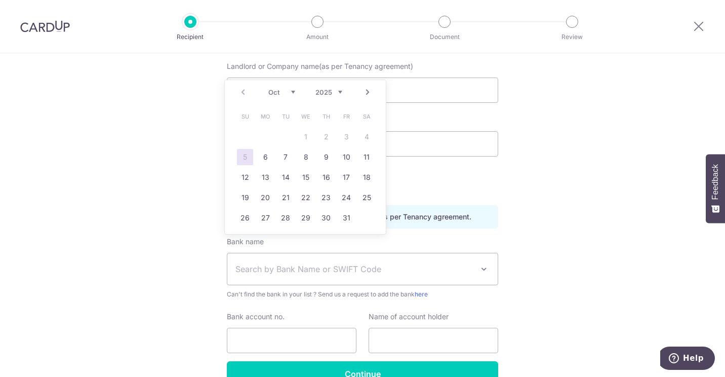
click at [616, 253] on div "Who would you like to pay? Your recipient does not need a CardUp account to rec…" at bounding box center [362, 193] width 725 height 482
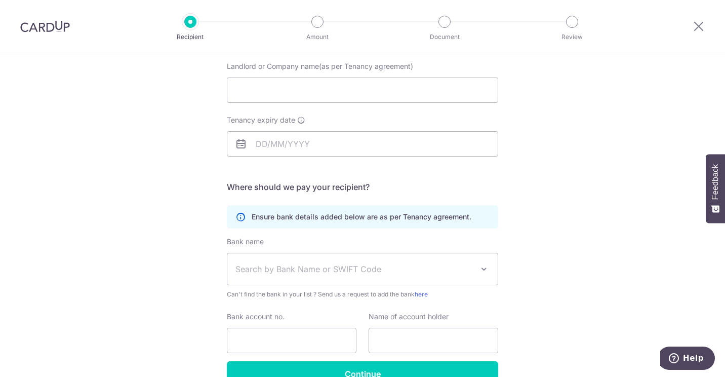
click at [574, 115] on div "Who would you like to pay? Your recipient does not need a CardUp account to rec…" at bounding box center [362, 193] width 725 height 482
click at [342, 86] on input "Landlord or Company name(as per Tenancy agreement)" at bounding box center [362, 89] width 271 height 25
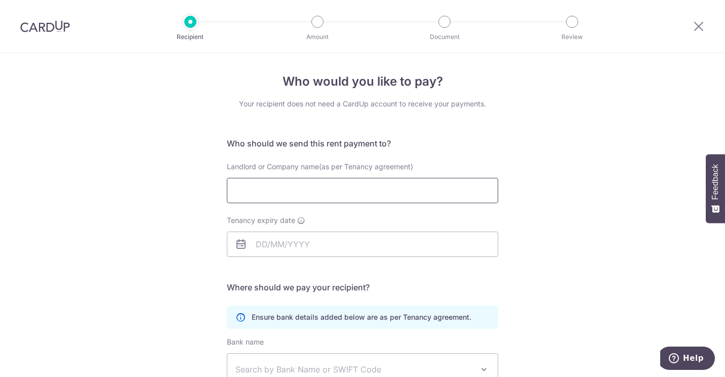
scroll to position [0, 0]
click at [328, 187] on input "Landlord or Company name(as per Tenancy agreement)" at bounding box center [362, 191] width 271 height 25
click at [319, 249] on input "Tenancy expiry date" at bounding box center [362, 244] width 271 height 25
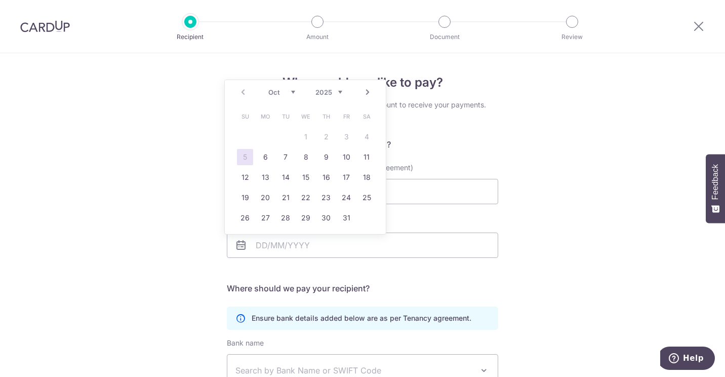
click at [581, 183] on div "Who would you like to pay? Your recipient does not need a CardUp account to rec…" at bounding box center [362, 294] width 725 height 482
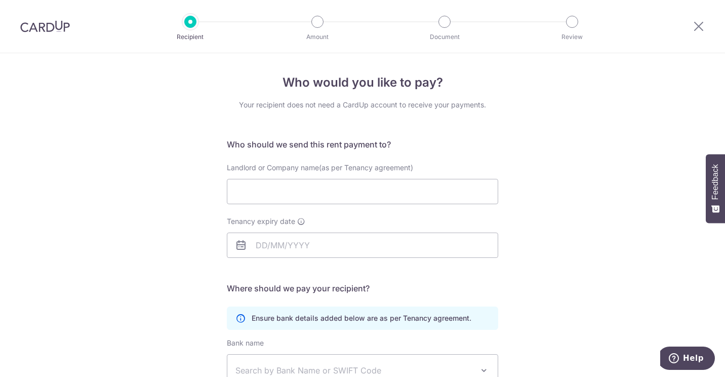
click at [486, 167] on div "Landlord or Company name(as per Tenancy agreement)" at bounding box center [362, 183] width 271 height 42
drag, startPoint x: 294, startPoint y: 104, endPoint x: 491, endPoint y: 102, distance: 197.4
click at [491, 102] on div "Your recipient does not need a CardUp account to receive your payments." at bounding box center [362, 105] width 271 height 10
drag, startPoint x: 489, startPoint y: 104, endPoint x: 326, endPoint y: 111, distance: 162.6
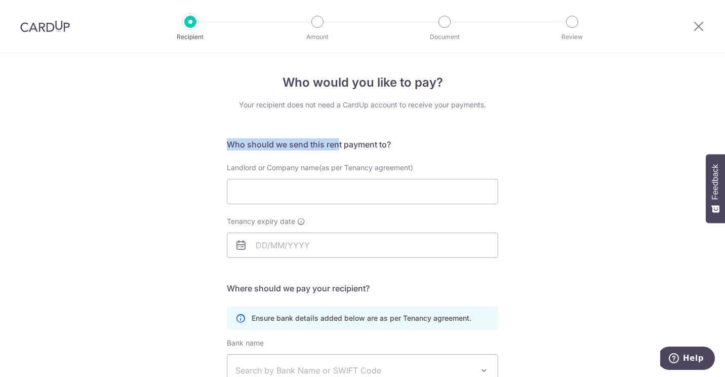
click at [326, 111] on div "Who would you like to pay? Your recipient does not need a CardUp account to rec…" at bounding box center [362, 280] width 271 height 414
drag, startPoint x: 326, startPoint y: 111, endPoint x: 392, endPoint y: 130, distance: 68.9
click at [392, 130] on div "Who would you like to pay? Your recipient does not need a CardUp account to rec…" at bounding box center [362, 280] width 271 height 414
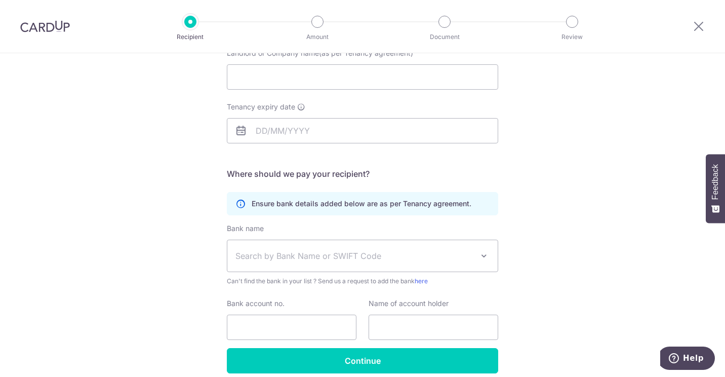
scroll to position [158, 0]
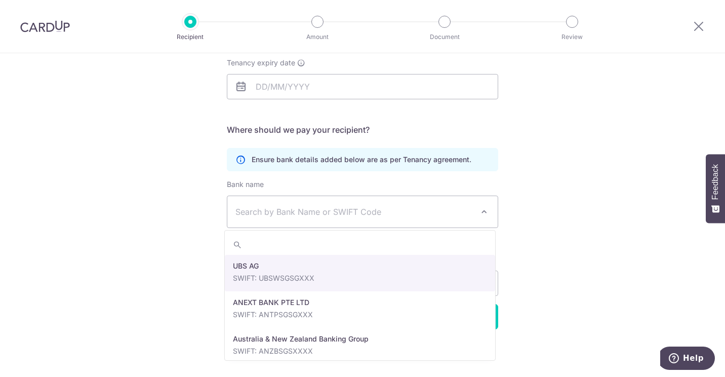
click at [376, 219] on span "Search by Bank Name or SWIFT Code" at bounding box center [362, 211] width 270 height 31
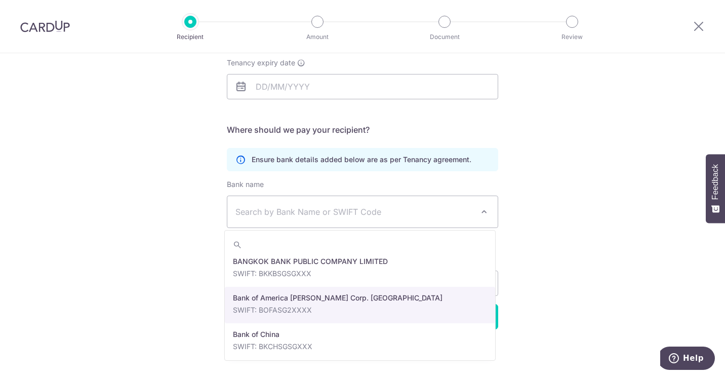
scroll to position [152, 0]
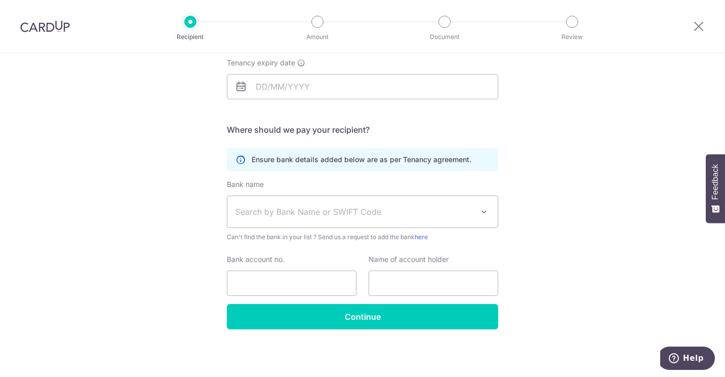
click at [587, 259] on div "Who would you like to pay? Your recipient does not need a CardUp account to rec…" at bounding box center [362, 136] width 725 height 482
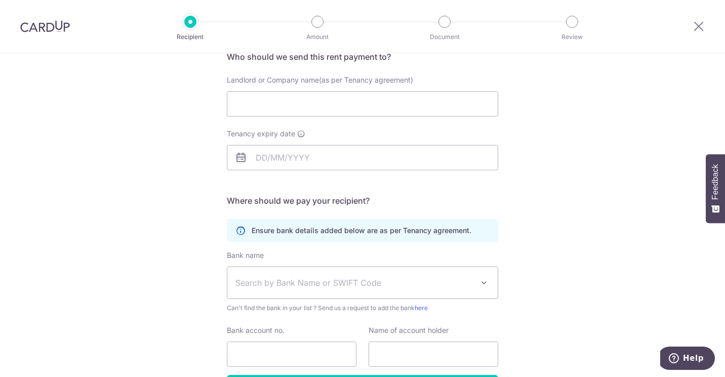
scroll to position [7, 0]
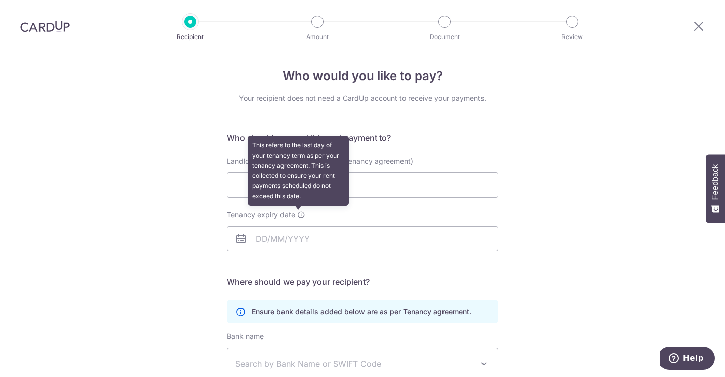
click at [297, 213] on icon at bounding box center [301, 215] width 8 height 8
click at [295, 226] on input "Tenancy expiry date This refers to the last day of your tenancy term as per you…" at bounding box center [362, 238] width 271 height 25
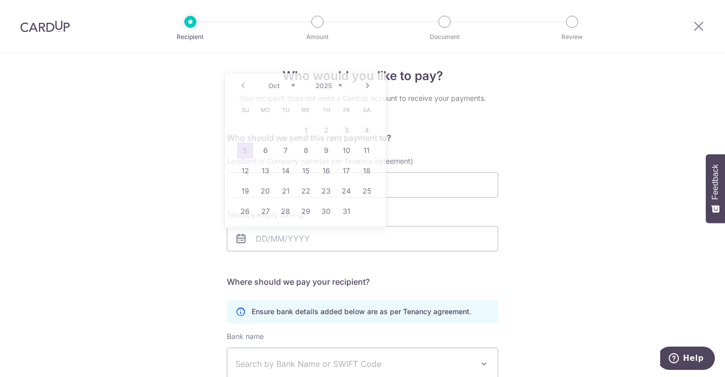
click at [520, 198] on div "Who would you like to pay? Your recipient does not need a CardUp account to rec…" at bounding box center [362, 288] width 725 height 482
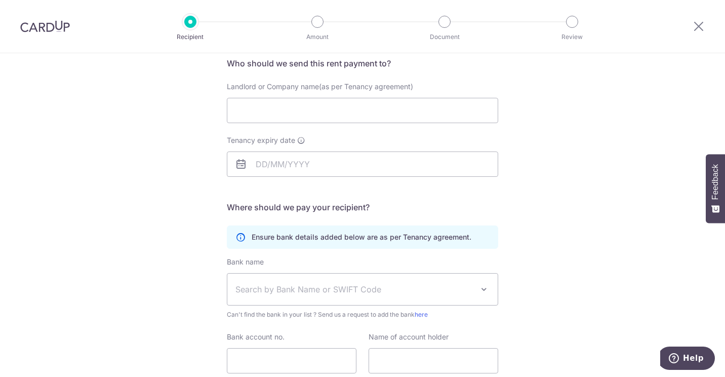
scroll to position [158, 0]
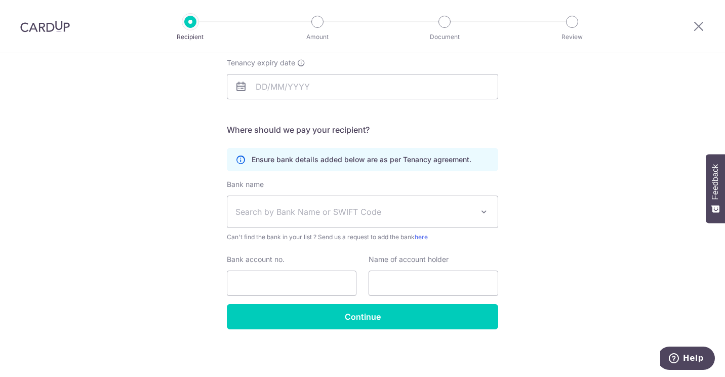
click at [476, 259] on div "Name of account holder" at bounding box center [434, 275] width 130 height 42
click at [461, 288] on input "text" at bounding box center [434, 282] width 130 height 25
click at [560, 291] on div "Who would you like to pay? Your recipient does not need a CardUp account to rec…" at bounding box center [362, 136] width 725 height 482
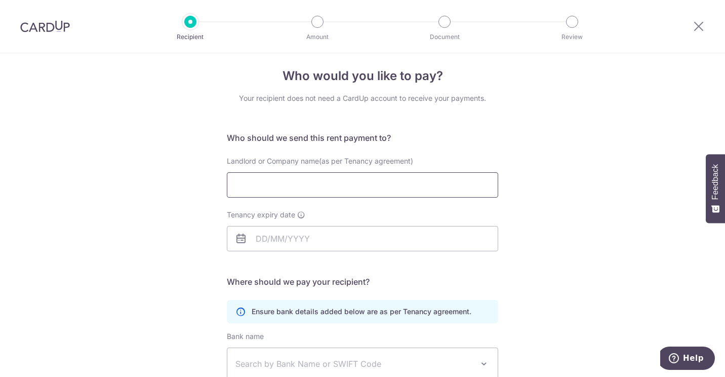
scroll to position [108, 0]
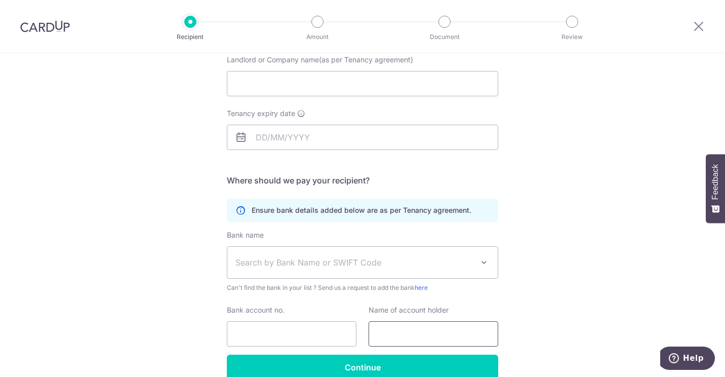
click at [399, 331] on input "text" at bounding box center [434, 333] width 130 height 25
click at [366, 231] on div "Bank name Select Bank UBS AG ANEXT BANK PTE LTD Australia & New Zealand Banking…" at bounding box center [362, 261] width 271 height 63
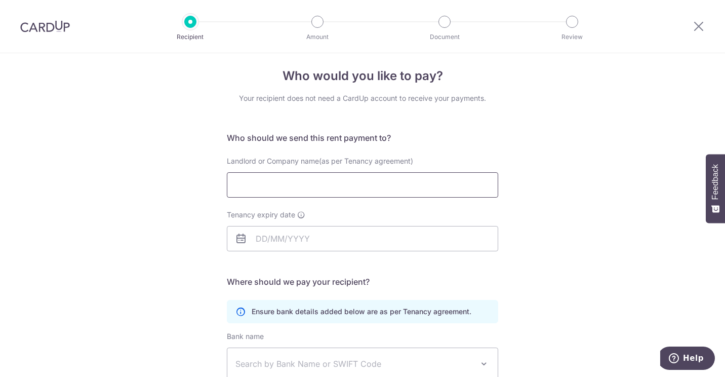
click at [360, 180] on input "Landlord or Company name(as per Tenancy agreement)" at bounding box center [362, 184] width 271 height 25
click at [383, 188] on input "Landlord or Company name(as per Tenancy agreement)" at bounding box center [362, 184] width 271 height 25
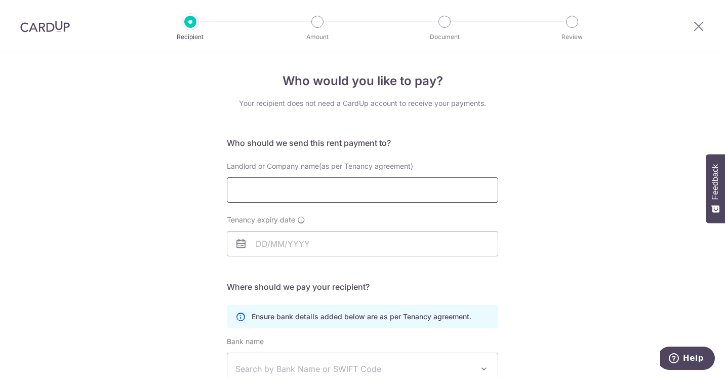
scroll to position [0, 0]
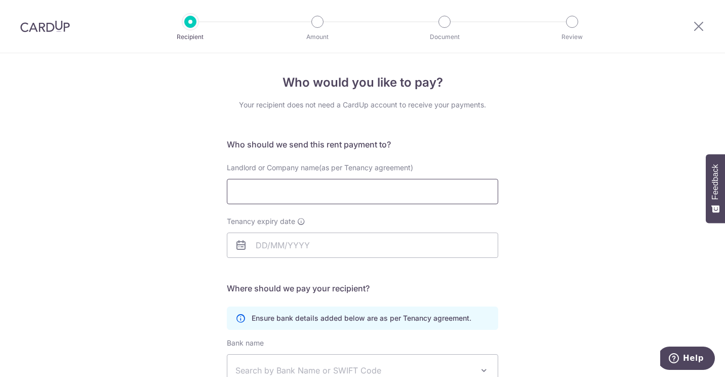
click at [435, 197] on input "Landlord or Company name(as per Tenancy agreement)" at bounding box center [362, 191] width 271 height 25
type input "Ding Changbo"
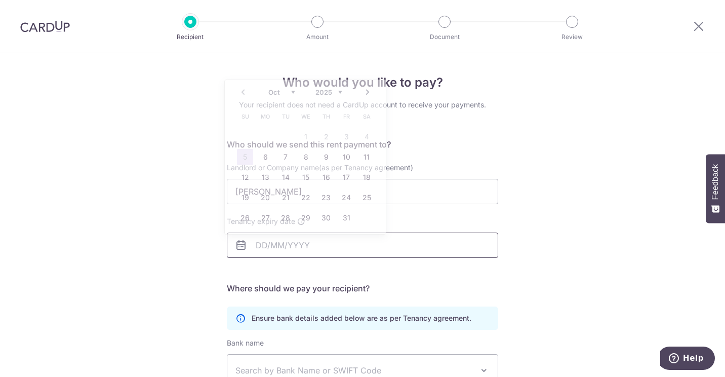
click at [389, 243] on input "Tenancy expiry date" at bounding box center [362, 244] width 271 height 25
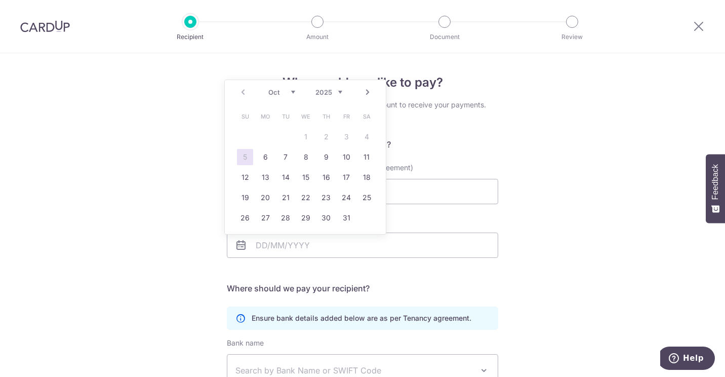
click at [331, 94] on select "2025 2026 2027 2028 2029 2030 2031 2032 2033 2034 2035" at bounding box center [328, 92] width 27 height 8
click at [288, 89] on select "Jan Feb Mar Apr May Jun Jul Aug Sep Oct Nov Dec" at bounding box center [281, 92] width 27 height 8
click at [288, 220] on link "30" at bounding box center [285, 218] width 16 height 16
type input "30/06/2026"
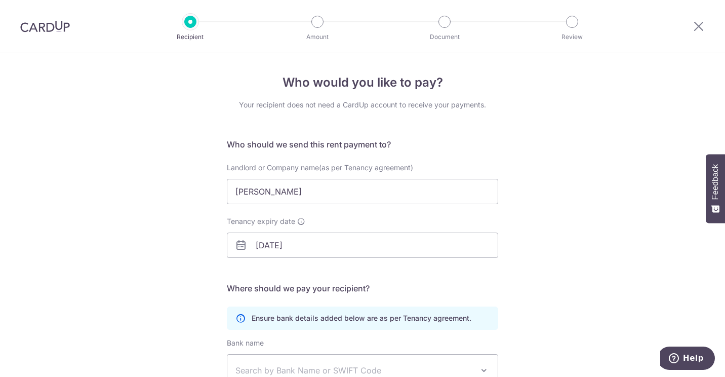
click at [539, 228] on div "Who would you like to pay? Your recipient does not need a CardUp account to rec…" at bounding box center [362, 294] width 725 height 482
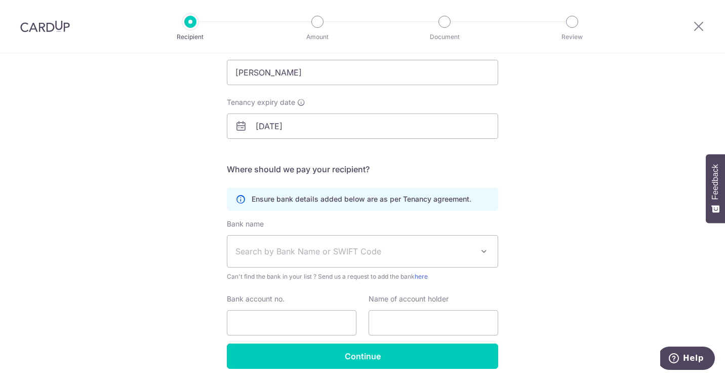
scroll to position [158, 0]
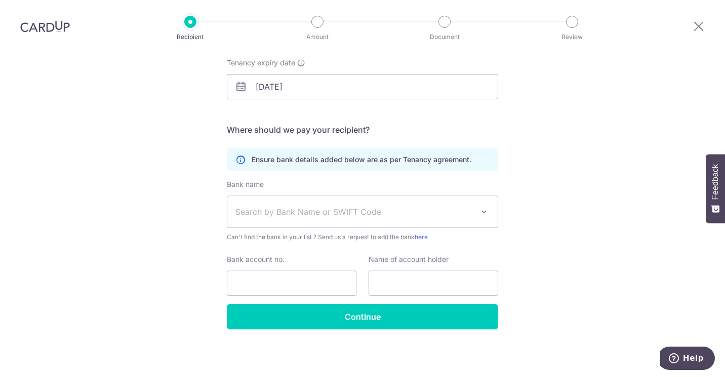
click at [393, 160] on p "Ensure bank details added below are as per Tenancy agreement." at bounding box center [362, 159] width 220 height 10
drag, startPoint x: 292, startPoint y: 161, endPoint x: 379, endPoint y: 158, distance: 87.1
click at [379, 158] on p "Ensure bank details added below are as per Tenancy agreement." at bounding box center [362, 159] width 220 height 10
click at [404, 159] on p "Ensure bank details added below are as per Tenancy agreement." at bounding box center [362, 159] width 220 height 10
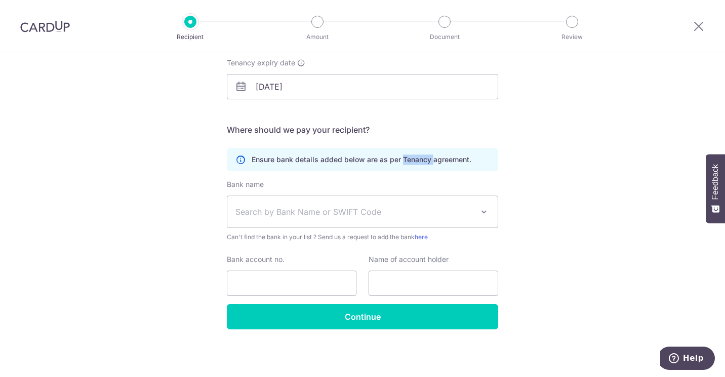
click at [404, 159] on p "Ensure bank details added below are as per Tenancy agreement." at bounding box center [362, 159] width 220 height 10
drag, startPoint x: 404, startPoint y: 159, endPoint x: 379, endPoint y: 162, distance: 25.5
click at [379, 162] on p "Ensure bank details added below are as per Tenancy agreement." at bounding box center [362, 159] width 220 height 10
drag, startPoint x: 379, startPoint y: 162, endPoint x: 420, endPoint y: 163, distance: 41.0
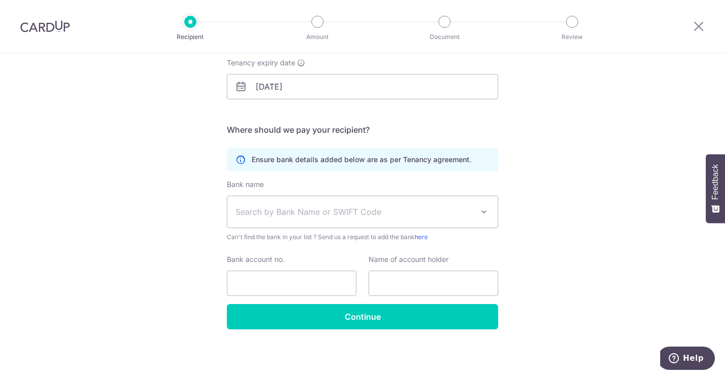
click at [420, 163] on p "Ensure bank details added below are as per Tenancy agreement." at bounding box center [362, 159] width 220 height 10
click at [290, 162] on p "Ensure bank details added below are as per Tenancy agreement." at bounding box center [362, 159] width 220 height 10
drag, startPoint x: 250, startPoint y: 159, endPoint x: 483, endPoint y: 152, distance: 233.5
click at [483, 152] on div "Ensure bank details added below are as per Tenancy agreement." at bounding box center [362, 159] width 271 height 23
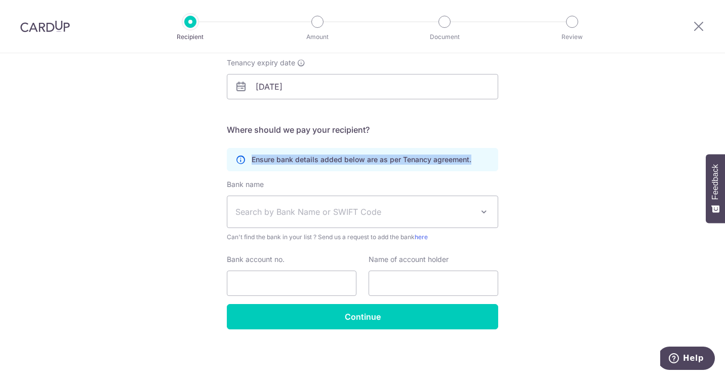
drag, startPoint x: 483, startPoint y: 152, endPoint x: 477, endPoint y: 157, distance: 7.6
click at [477, 157] on div "Ensure bank details added below are as per Tenancy agreement." at bounding box center [362, 159] width 271 height 23
drag, startPoint x: 475, startPoint y: 158, endPoint x: 240, endPoint y: 161, distance: 234.9
click at [240, 161] on div "Ensure bank details added below are as per Tenancy agreement." at bounding box center [362, 159] width 271 height 23
click at [240, 161] on icon at bounding box center [240, 159] width 10 height 10
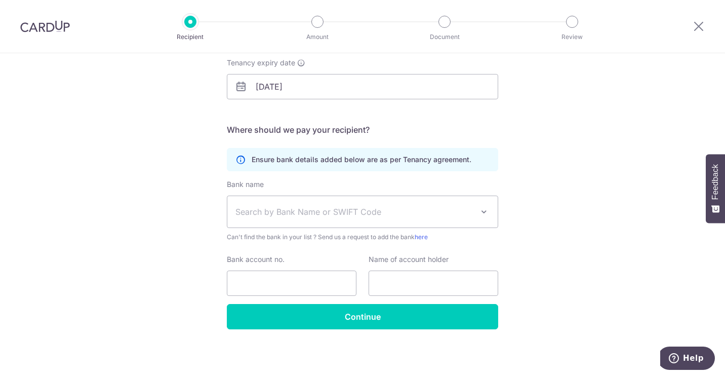
click at [240, 161] on icon at bounding box center [240, 159] width 10 height 10
click at [270, 160] on p "Ensure bank details added below are as per Tenancy agreement." at bounding box center [362, 159] width 220 height 10
drag, startPoint x: 270, startPoint y: 160, endPoint x: 465, endPoint y: 152, distance: 195.1
click at [465, 152] on div "Ensure bank details added below are as per Tenancy agreement." at bounding box center [362, 159] width 271 height 23
click at [466, 152] on div "Ensure bank details added below are as per Tenancy agreement." at bounding box center [362, 159] width 271 height 23
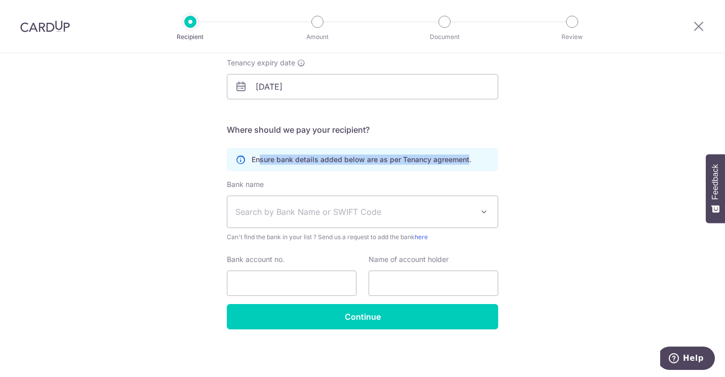
click at [426, 164] on p "Ensure bank details added below are as per Tenancy agreement." at bounding box center [362, 159] width 220 height 10
click at [589, 185] on div "Who would you like to pay? Your recipient does not need a CardUp account to rec…" at bounding box center [362, 136] width 725 height 482
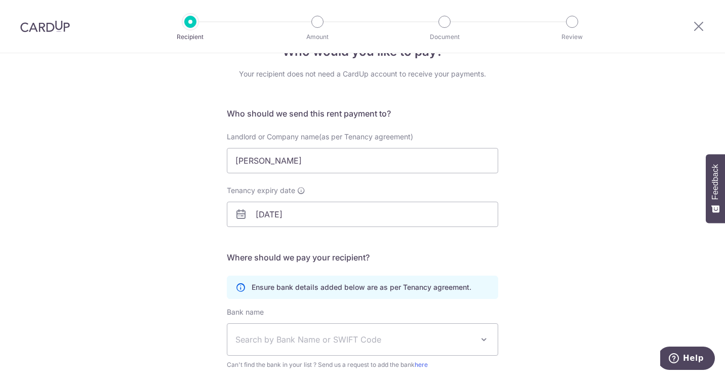
scroll to position [0, 0]
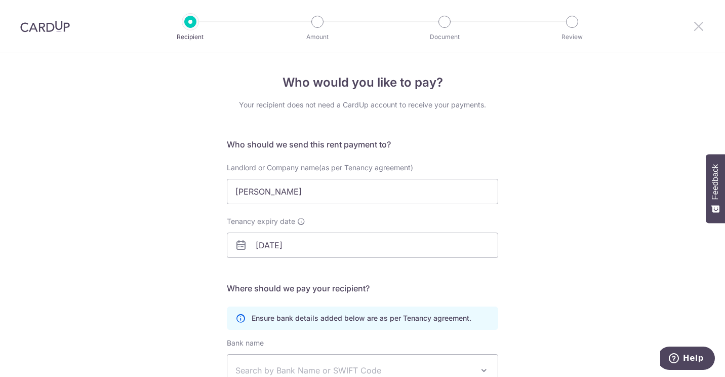
click at [701, 22] on icon at bounding box center [699, 26] width 12 height 13
click at [698, 30] on icon at bounding box center [699, 26] width 12 height 13
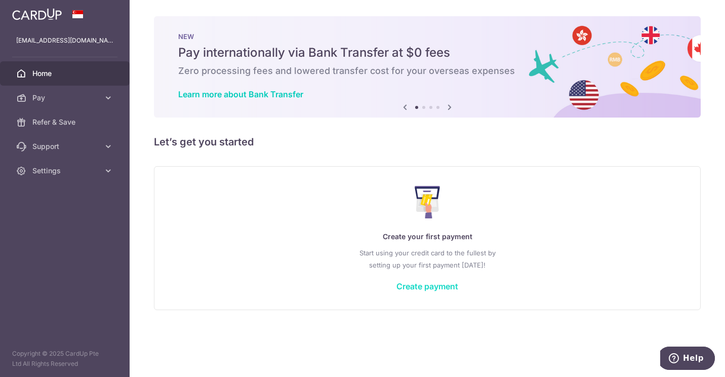
click at [424, 287] on link "Create payment" at bounding box center [427, 286] width 62 height 10
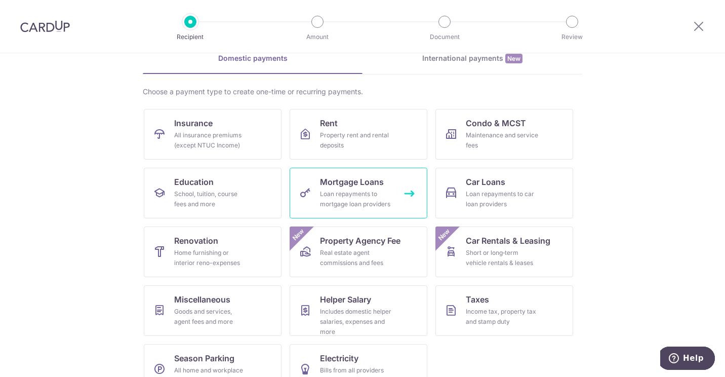
scroll to position [76, 0]
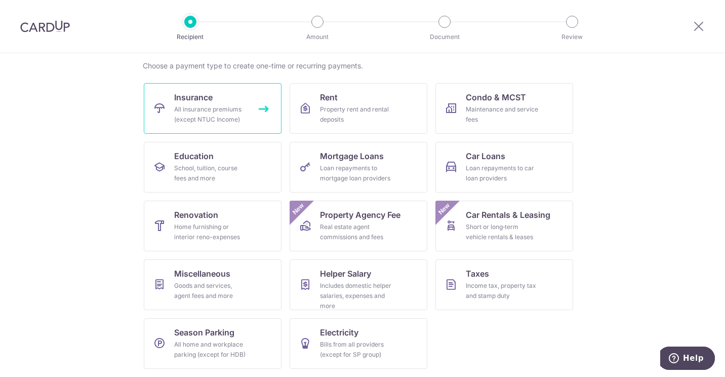
click at [216, 93] on link "Insurance All insurance premiums (except NTUC Income)" at bounding box center [213, 108] width 138 height 51
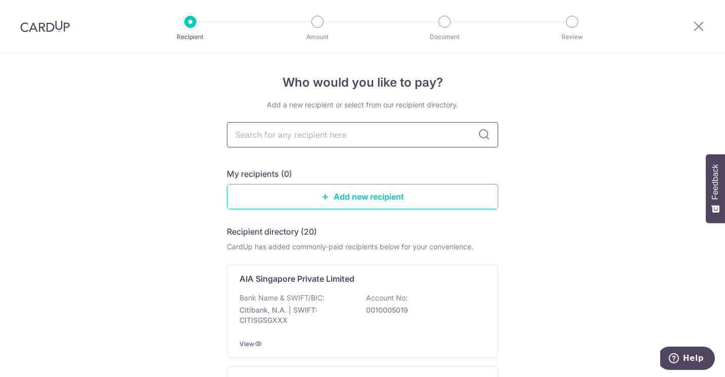
click at [400, 125] on input "text" at bounding box center [362, 134] width 271 height 25
type input "AIA"
click at [484, 139] on icon at bounding box center [484, 135] width 12 height 12
click at [481, 134] on icon at bounding box center [484, 135] width 12 height 12
click at [360, 140] on input "AIA" at bounding box center [362, 134] width 271 height 25
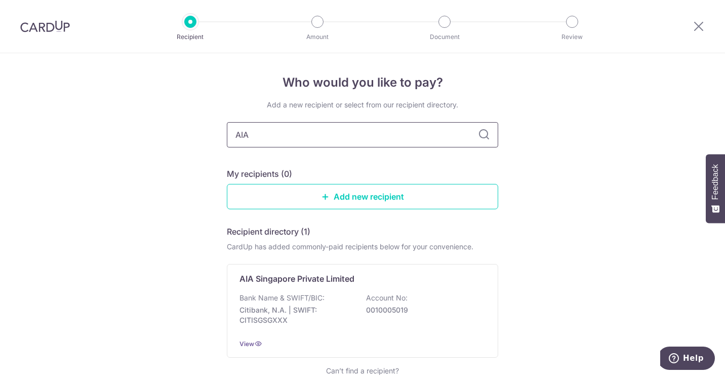
drag, startPoint x: 329, startPoint y: 138, endPoint x: 220, endPoint y: 136, distance: 108.9
click at [220, 136] on div "Who would you like to pay? Add a new recipient or select from our recipient dir…" at bounding box center [362, 249] width 725 height 392
click at [332, 136] on input "AIA" at bounding box center [362, 134] width 271 height 25
type input "A"
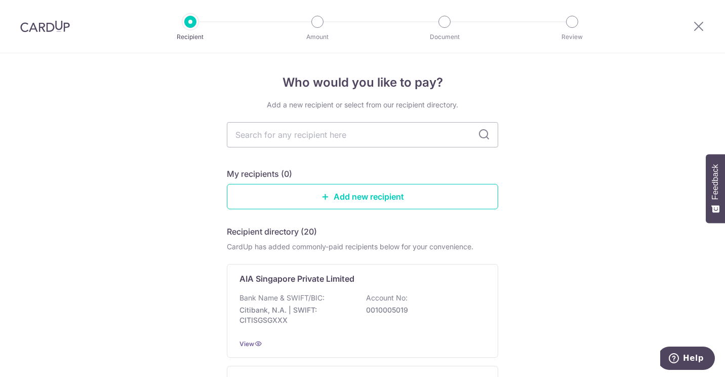
click at [385, 177] on div "My recipients (0)" at bounding box center [362, 174] width 271 height 12
click at [382, 206] on link "Add new recipient" at bounding box center [362, 196] width 271 height 25
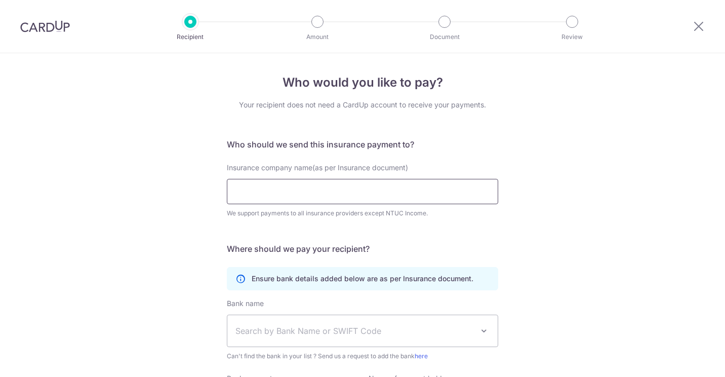
click at [343, 188] on input "Insurance company name(as per Insurance document)" at bounding box center [362, 191] width 271 height 25
type input "AIA"
click at [575, 185] on div "Who would you like to pay? Your recipient does not need a CardUp account to rec…" at bounding box center [362, 274] width 725 height 442
click at [397, 202] on input "AIA" at bounding box center [362, 191] width 271 height 25
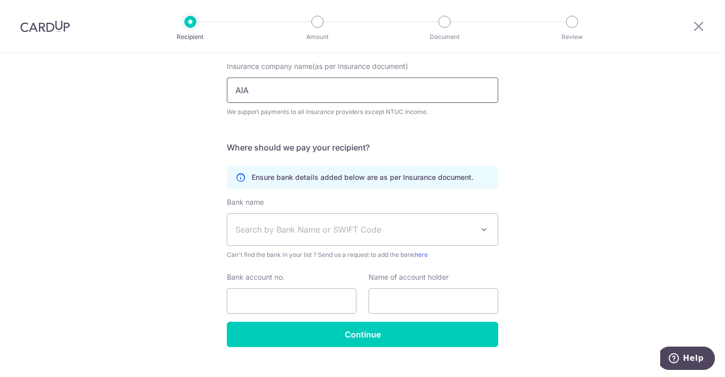
click at [269, 102] on input "AIA" at bounding box center [362, 89] width 271 height 25
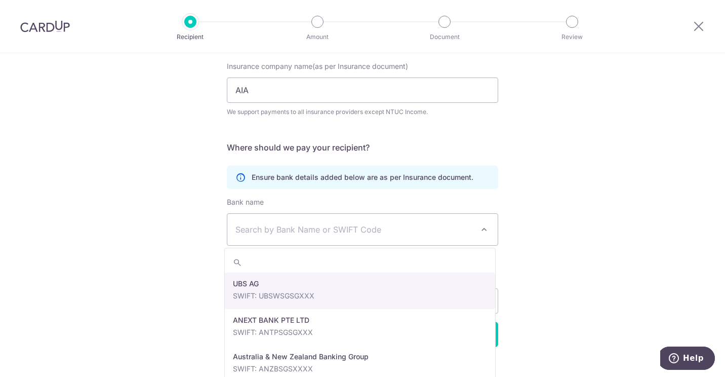
click at [303, 238] on span "Search by Bank Name or SWIFT Code" at bounding box center [362, 229] width 270 height 31
click at [305, 232] on span "Search by Bank Name or SWIFT Code" at bounding box center [354, 229] width 238 height 12
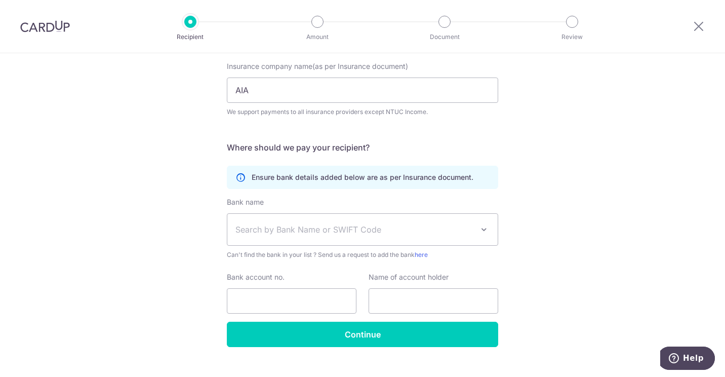
click at [575, 185] on div "Who would you like to pay? Your recipient does not need a CardUp account to rec…" at bounding box center [362, 173] width 725 height 442
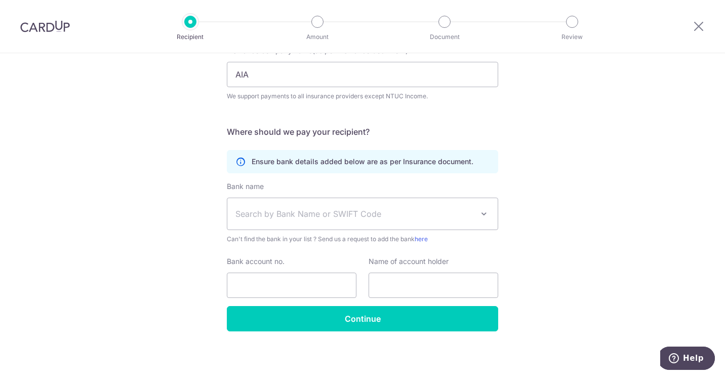
scroll to position [119, 0]
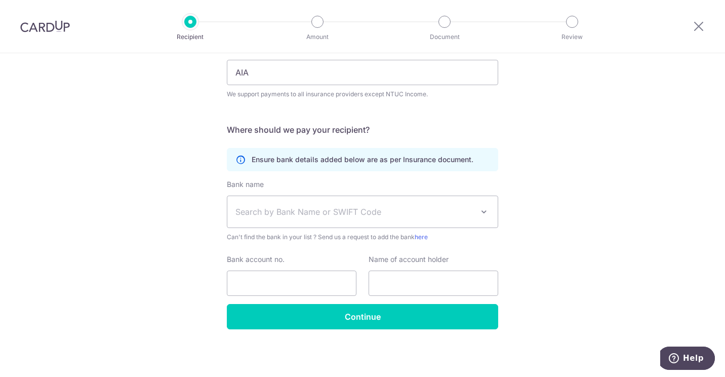
click at [541, 192] on div "Who would you like to pay? Your recipient does not need a CardUp account to rec…" at bounding box center [362, 155] width 725 height 442
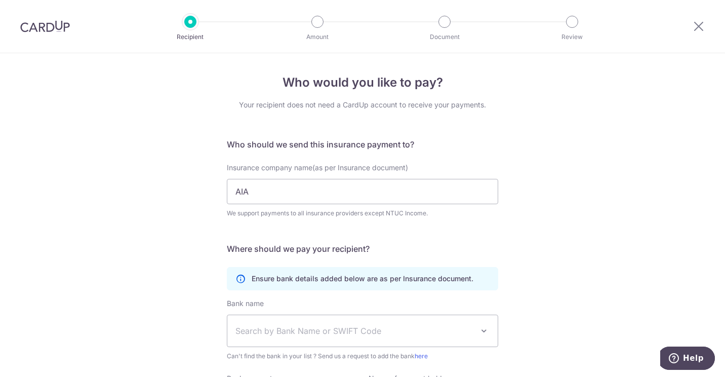
scroll to position [0, 0]
click at [696, 19] on div at bounding box center [698, 26] width 53 height 53
click at [697, 26] on icon at bounding box center [699, 26] width 12 height 13
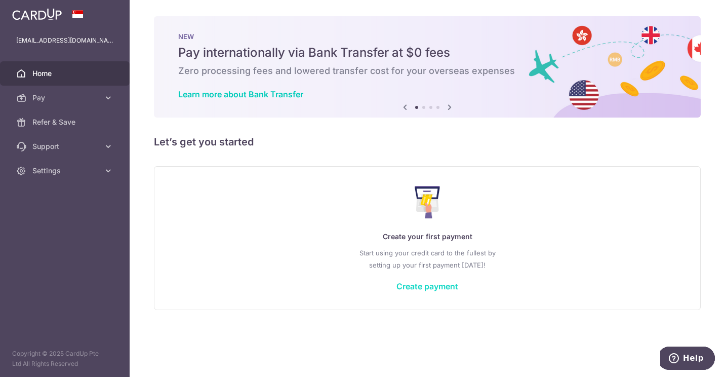
click at [419, 286] on link "Create payment" at bounding box center [427, 286] width 62 height 10
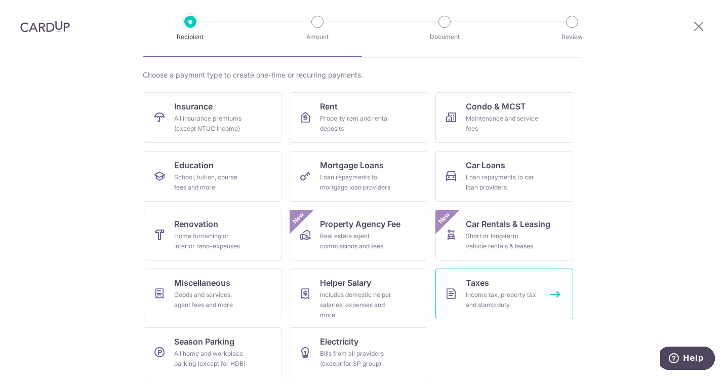
scroll to position [76, 0]
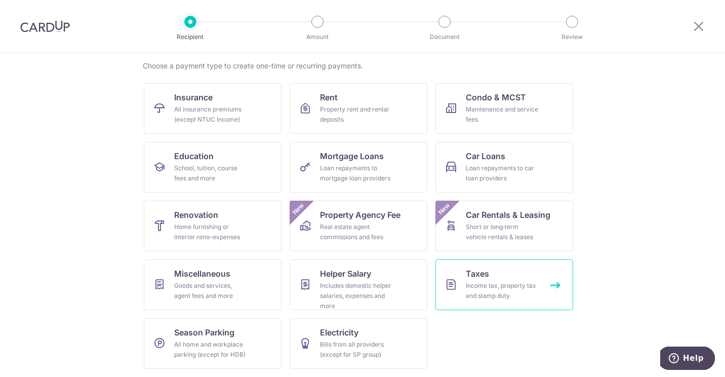
click at [488, 279] on link "Taxes Income tax, property tax and stamp duty" at bounding box center [504, 284] width 138 height 51
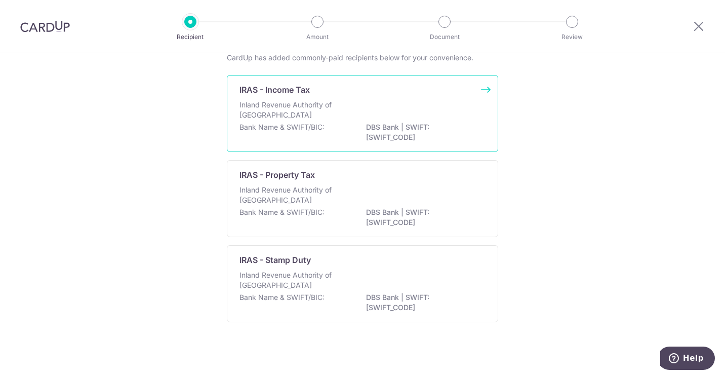
scroll to position [64, 0]
click at [377, 112] on div "Inland Revenue Authority of [GEOGRAPHIC_DATA]" at bounding box center [362, 110] width 246 height 22
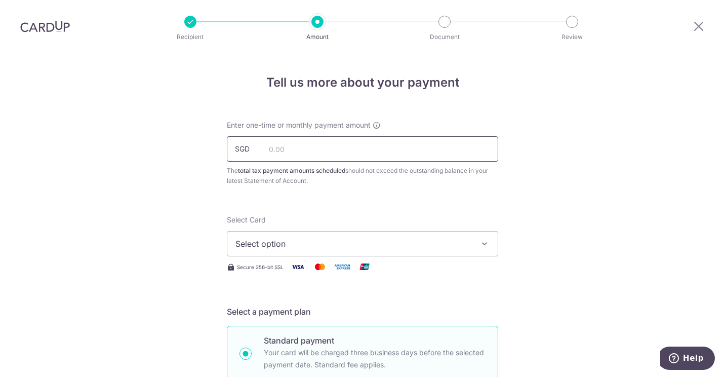
click at [282, 153] on input "text" at bounding box center [362, 148] width 271 height 25
click at [347, 240] on span "Select option" at bounding box center [353, 243] width 236 height 12
click at [298, 274] on span "Add credit card" at bounding box center [372, 272] width 236 height 10
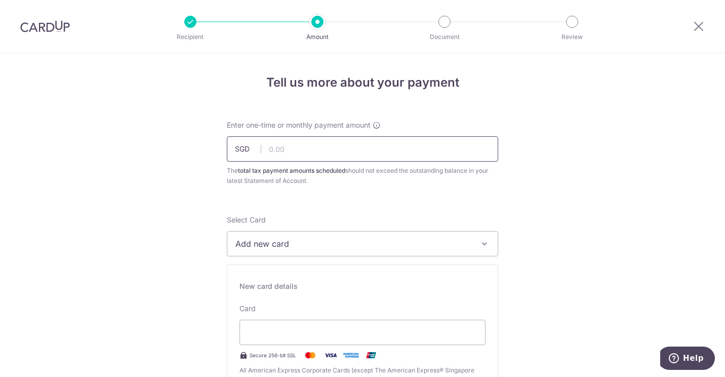
click at [316, 148] on input "text" at bounding box center [362, 148] width 271 height 25
type input "467.81"
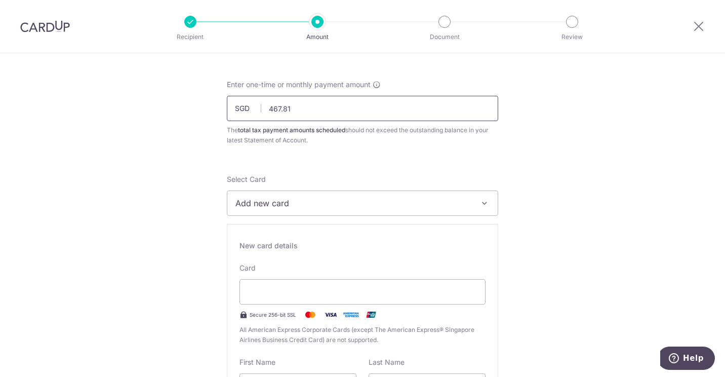
scroll to position [51, 0]
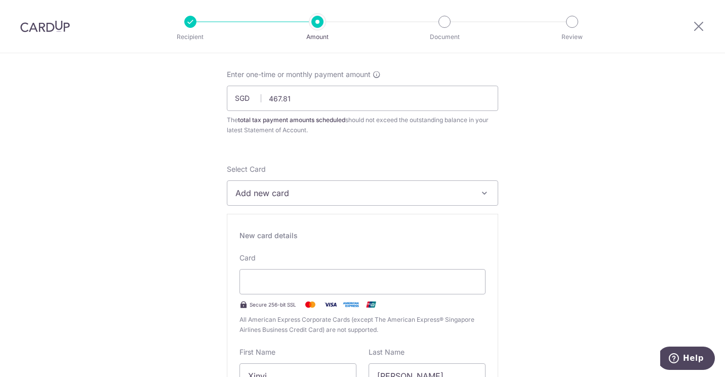
click at [363, 194] on span "Add new card" at bounding box center [353, 193] width 236 height 12
click at [348, 214] on link "Add credit card" at bounding box center [362, 221] width 270 height 18
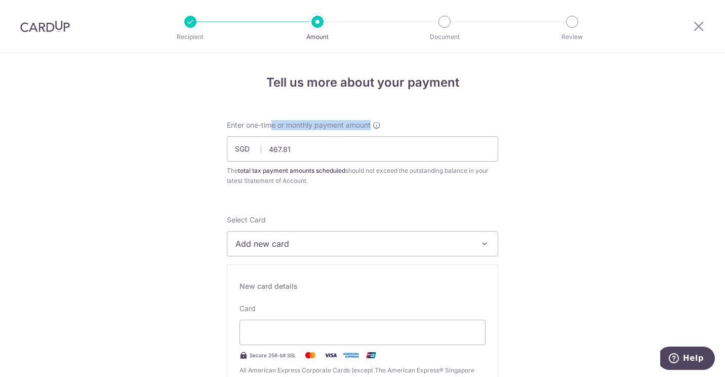
drag, startPoint x: 267, startPoint y: 121, endPoint x: 389, endPoint y: 119, distance: 122.0
drag, startPoint x: 389, startPoint y: 119, endPoint x: 377, endPoint y: 199, distance: 81.0
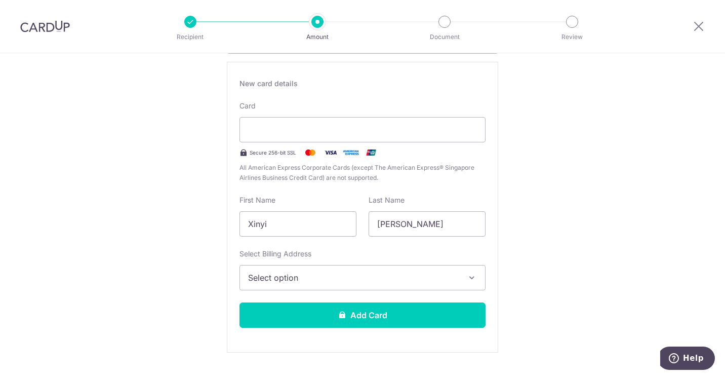
scroll to position [304, 0]
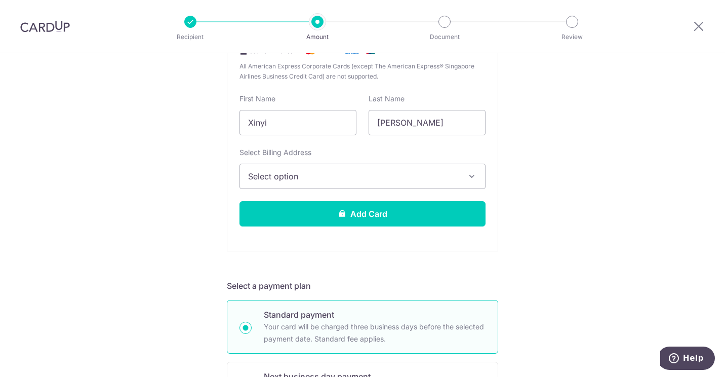
click at [376, 175] on span "Select option" at bounding box center [353, 176] width 211 height 12
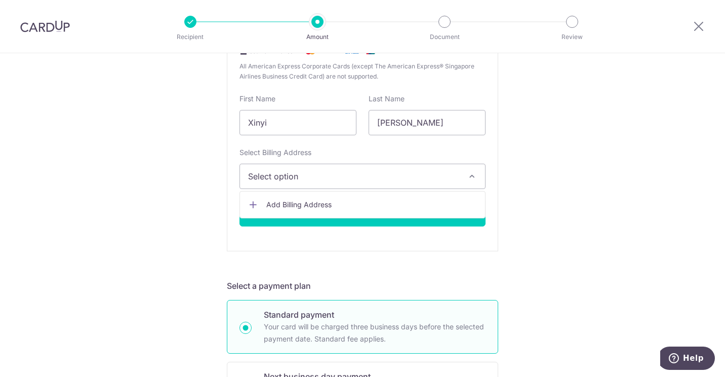
scroll to position [557, 0]
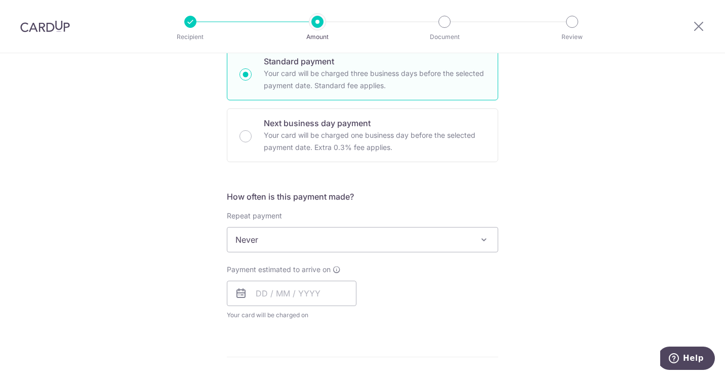
click at [506, 192] on div "Tell us more about your payment Enter one-time or monthly payment amount SGD 46…" at bounding box center [362, 105] width 725 height 1218
click at [330, 293] on input "text" at bounding box center [292, 292] width 130 height 25
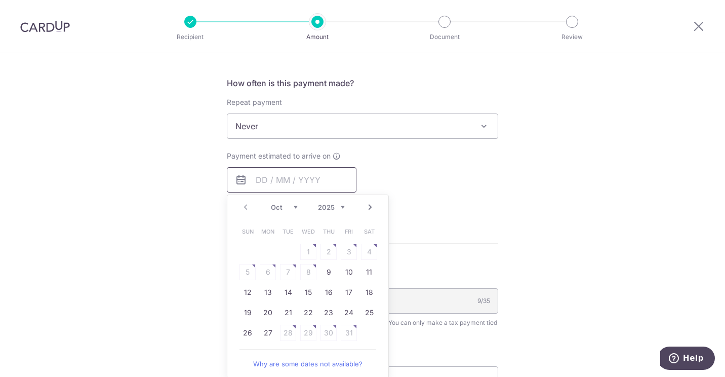
scroll to position [658, 0]
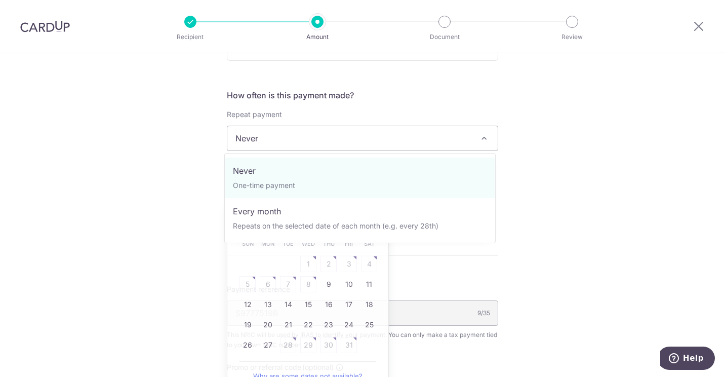
click at [340, 136] on span "Never" at bounding box center [362, 138] width 270 height 24
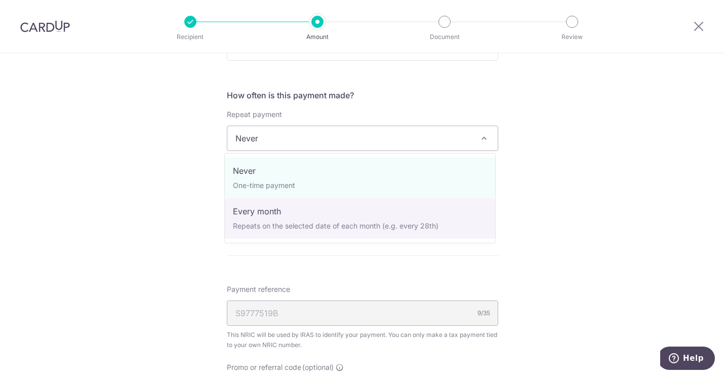
select select "3"
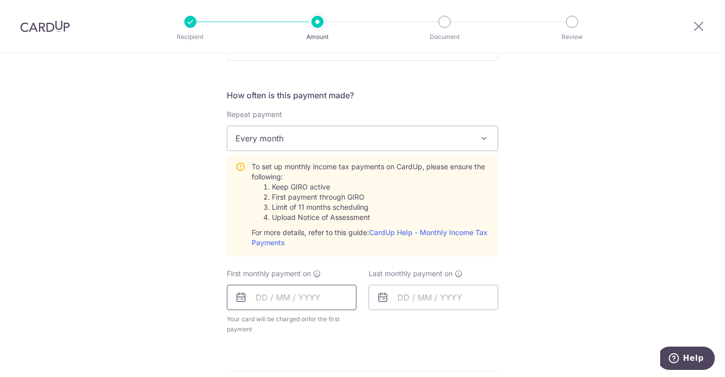
click at [291, 304] on input "text" at bounding box center [292, 296] width 130 height 25
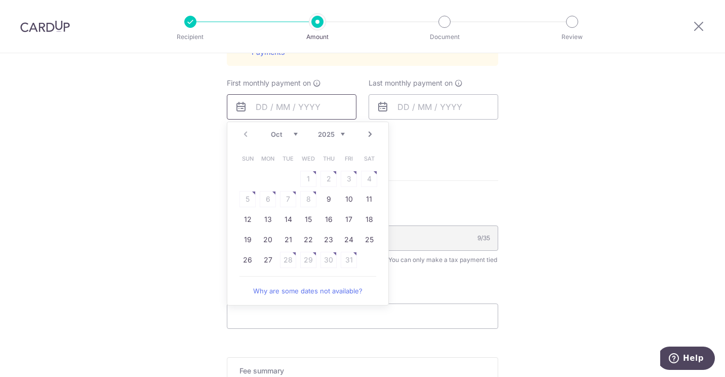
scroll to position [861, 0]
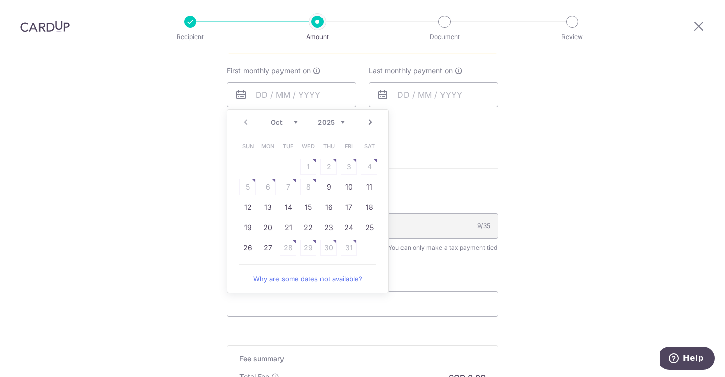
click at [331, 251] on table "Sun Mon Tue Wed Thu Fri Sat 1 2 3 4 5 6 7 8 9 10 11 12 13 14 15 16 17 18 19 20 …" at bounding box center [308, 196] width 142 height 121
click at [367, 120] on link "Next" at bounding box center [370, 122] width 12 height 12
click at [317, 189] on table "Sun Mon Tue Wed Thu Fri Sat 1 2 3 4 5 6 7 8 9 10 11 12 13 14 15 16 17 18 19 20 …" at bounding box center [308, 207] width 142 height 142
click at [339, 186] on td "7" at bounding box center [349, 187] width 20 height 20
type input "07/11/2025"
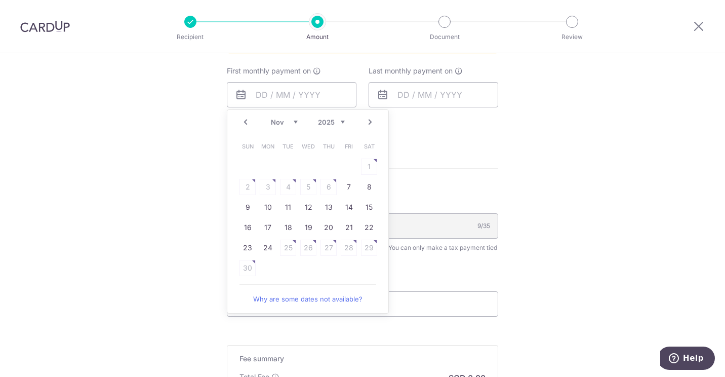
type input "10/10/2025"
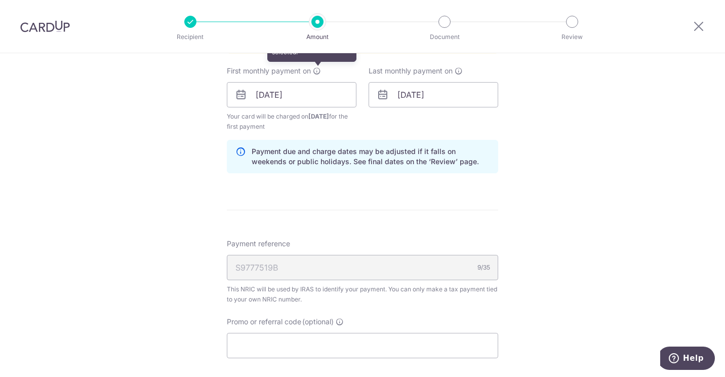
drag, startPoint x: 337, startPoint y: 186, endPoint x: 319, endPoint y: 71, distance: 116.3
click at [319, 71] on icon at bounding box center [317, 71] width 8 height 8
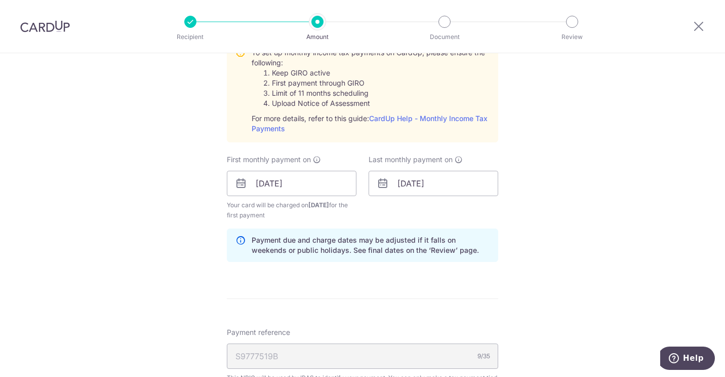
scroll to position [709, 0]
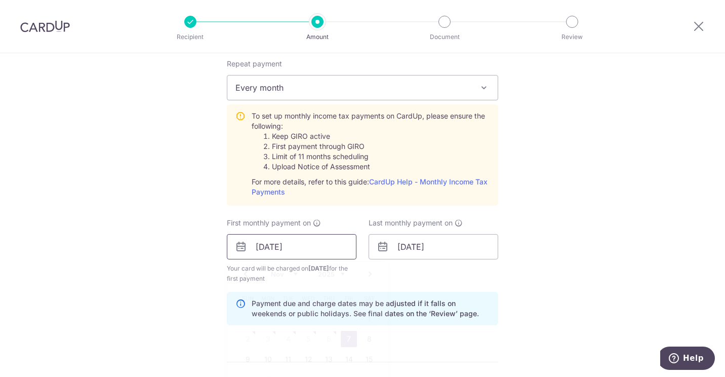
click at [320, 244] on input "07/11/2025" at bounding box center [292, 246] width 130 height 25
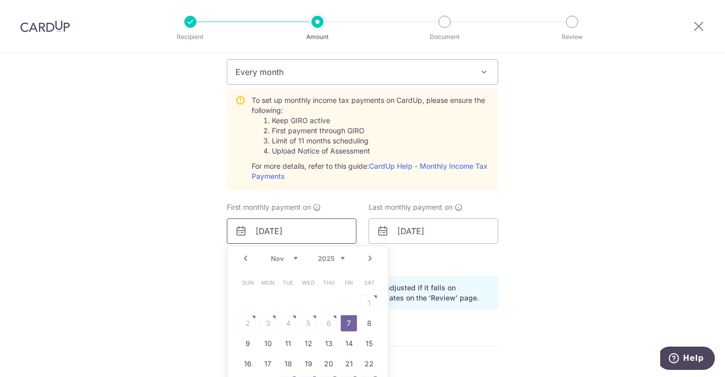
scroll to position [759, 0]
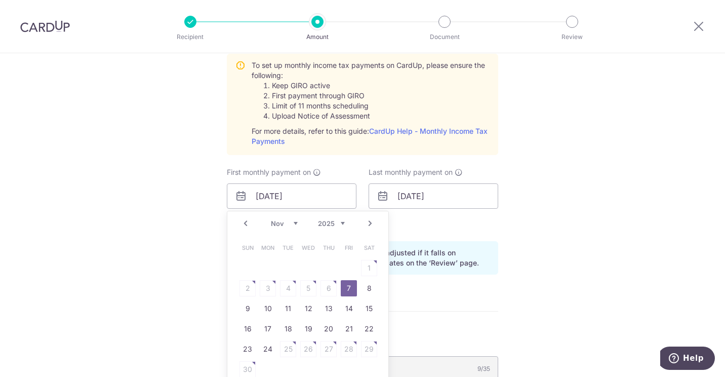
click at [241, 225] on link "Prev" at bounding box center [245, 223] width 12 height 12
click at [241, 225] on div "Prev Next Oct Nov Dec 2025 2026" at bounding box center [307, 223] width 161 height 24
drag, startPoint x: 241, startPoint y: 225, endPoint x: 367, endPoint y: 223, distance: 125.6
click at [367, 223] on link "Next" at bounding box center [370, 223] width 12 height 12
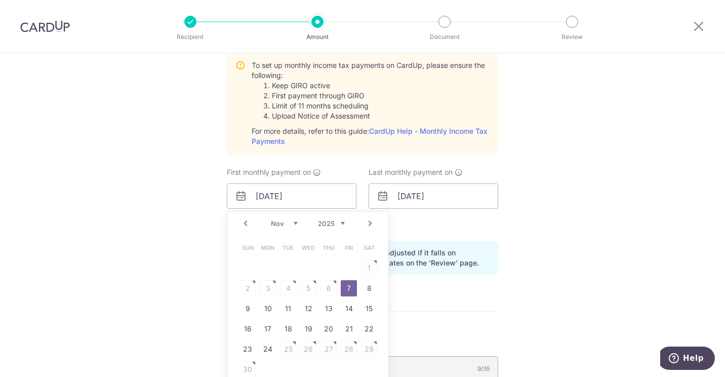
click at [367, 227] on link "Next" at bounding box center [370, 223] width 12 height 12
click at [248, 223] on link "Prev" at bounding box center [245, 223] width 12 height 12
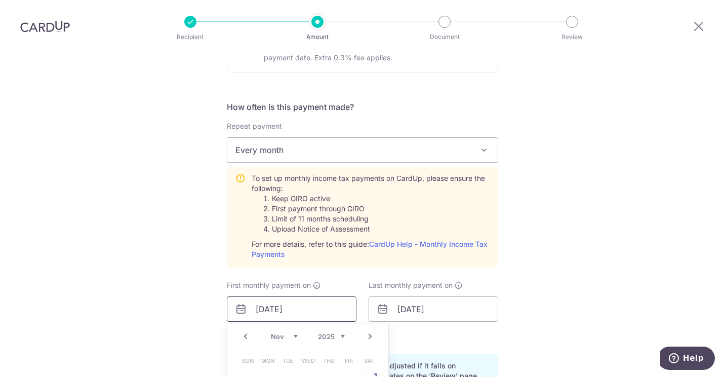
scroll to position [658, 0]
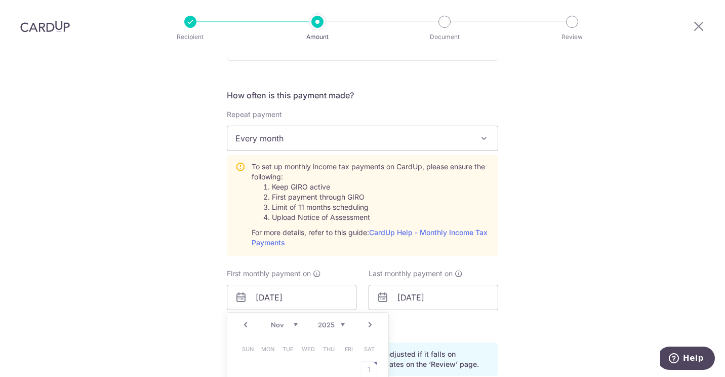
click at [294, 183] on li "Keep GIRO active" at bounding box center [381, 187] width 218 height 10
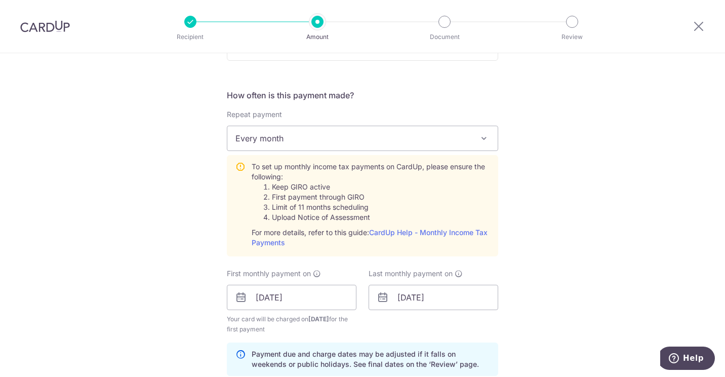
click at [297, 183] on li "Keep GIRO active" at bounding box center [381, 187] width 218 height 10
click at [312, 297] on input "07/11/2025" at bounding box center [292, 296] width 130 height 25
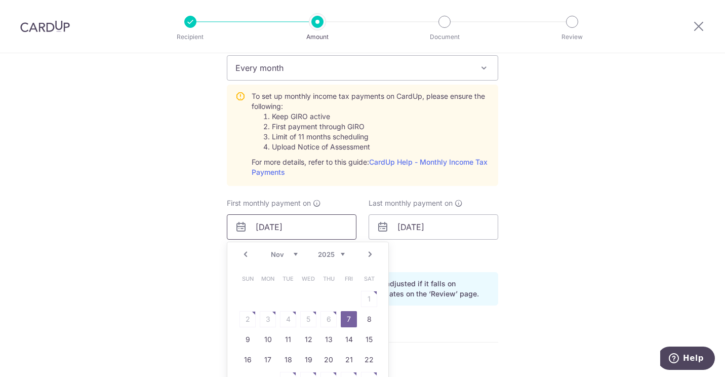
scroll to position [810, 0]
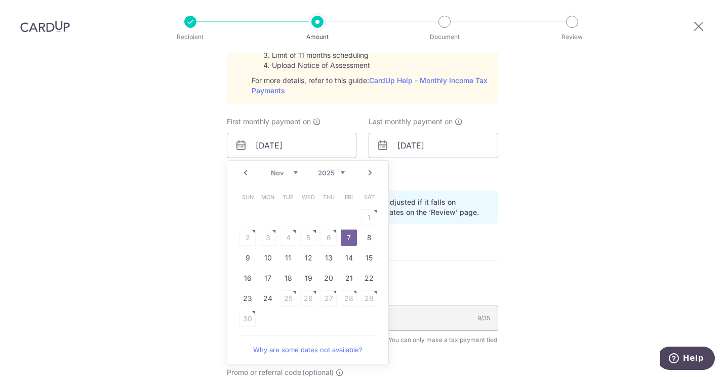
click at [240, 174] on link "Prev" at bounding box center [245, 173] width 12 height 12
click at [310, 279] on link "22" at bounding box center [308, 278] width 16 height 16
type input "22/10/2025"
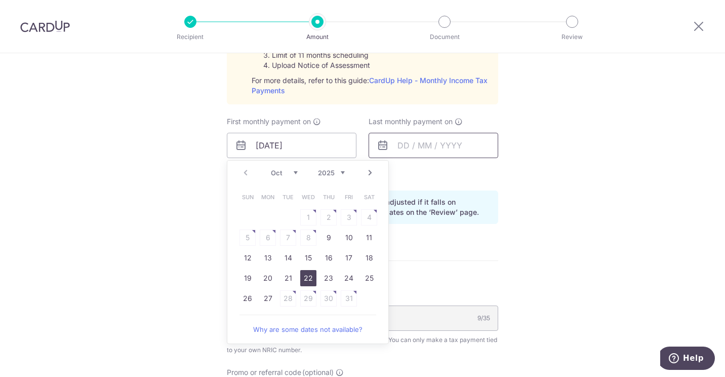
click at [434, 151] on input "text" at bounding box center [434, 145] width 130 height 25
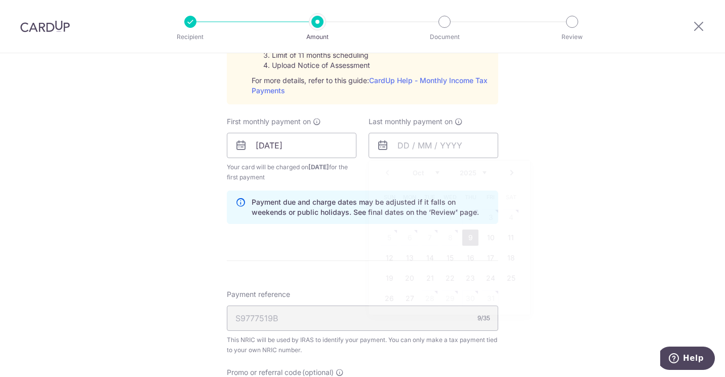
scroll to position [709, 0]
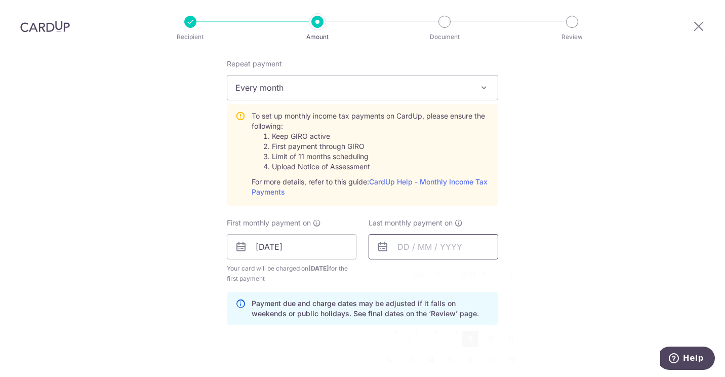
click at [422, 249] on input "text" at bounding box center [434, 246] width 130 height 25
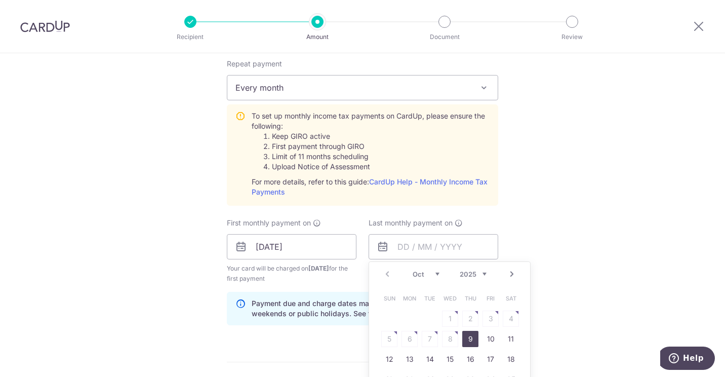
click at [510, 274] on link "Next" at bounding box center [512, 274] width 12 height 12
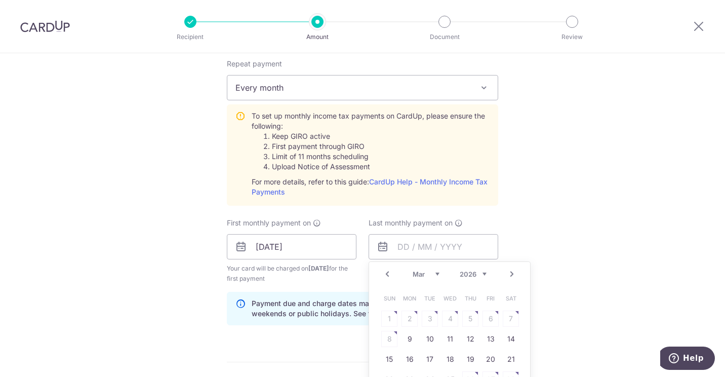
click at [510, 274] on link "Next" at bounding box center [512, 274] width 12 height 12
click at [384, 272] on link "Prev" at bounding box center [387, 274] width 12 height 12
click at [451, 341] on table "Sun Mon Tue Wed Thu Fri Sat 1 2 3 4 5 6 7 8 9 10 11 12 13 14 15 16 17 18 19 20 …" at bounding box center [450, 348] width 142 height 121
click at [384, 272] on link "Prev" at bounding box center [387, 274] width 12 height 12
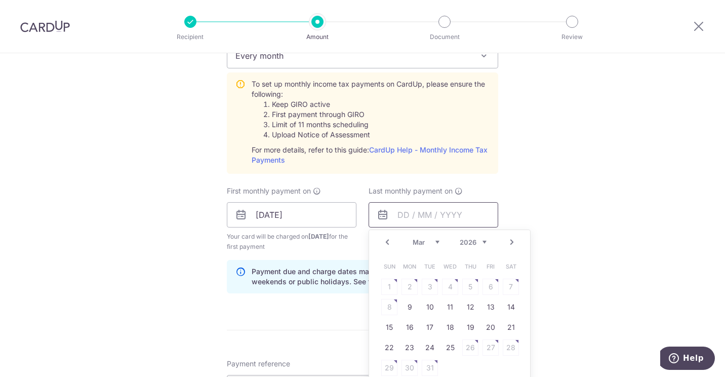
scroll to position [759, 0]
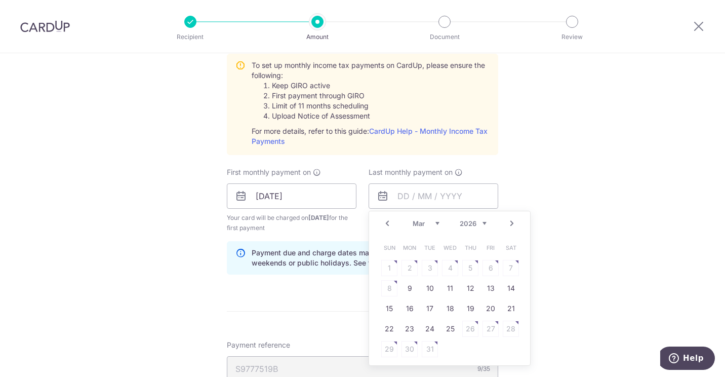
click at [513, 225] on link "Next" at bounding box center [512, 223] width 12 height 12
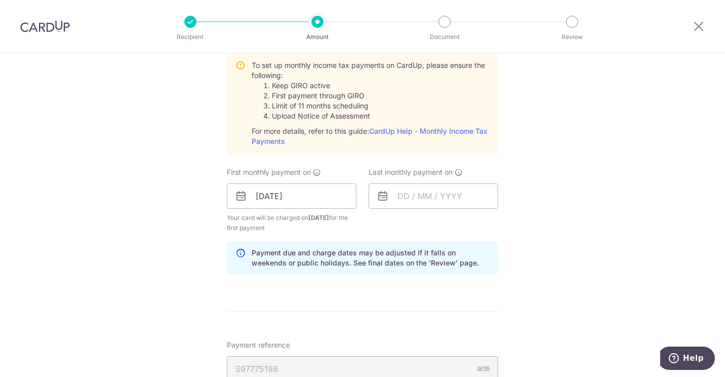
click at [445, 192] on input "text" at bounding box center [434, 195] width 130 height 25
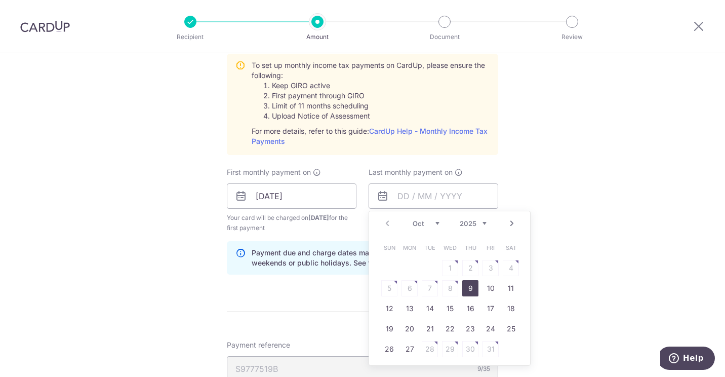
click at [384, 223] on div "Prev Next Oct Nov Dec 2025 2026" at bounding box center [449, 223] width 161 height 24
click at [509, 224] on link "Next" at bounding box center [512, 223] width 12 height 12
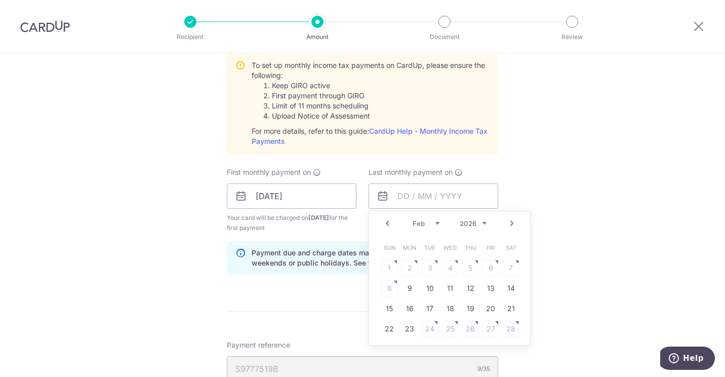
click at [509, 224] on link "Next" at bounding box center [512, 223] width 12 height 12
click at [381, 226] on link "Prev" at bounding box center [387, 223] width 12 height 12
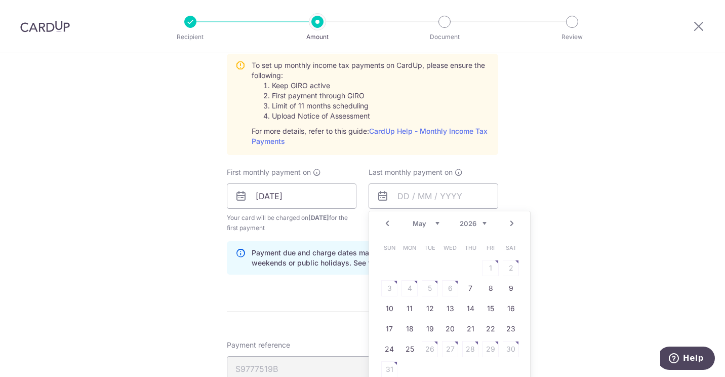
click at [381, 226] on link "Prev" at bounding box center [387, 223] width 12 height 12
click at [428, 311] on table "Sun Mon Tue Wed Thu Fri Sat 1 2 3 4 5 6 7 8 9 10 11 12 13 14 15 16 17 18 19 20 …" at bounding box center [450, 297] width 142 height 121
click at [382, 224] on link "Prev" at bounding box center [387, 223] width 12 height 12
click at [381, 329] on link "22" at bounding box center [389, 328] width 16 height 16
type input "22/03/2026"
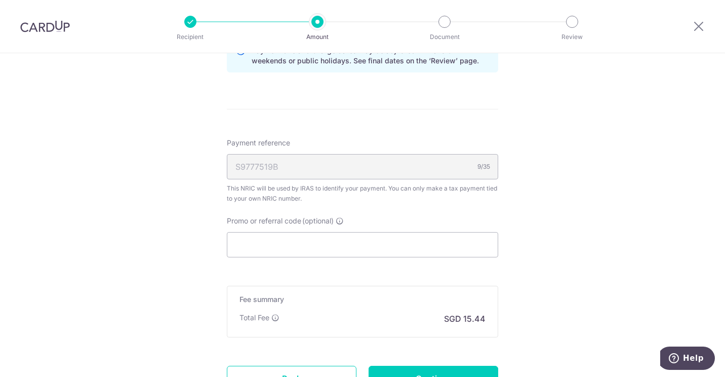
scroll to position [962, 0]
click at [295, 254] on input "Promo or referral code (optional)" at bounding box center [362, 243] width 271 height 25
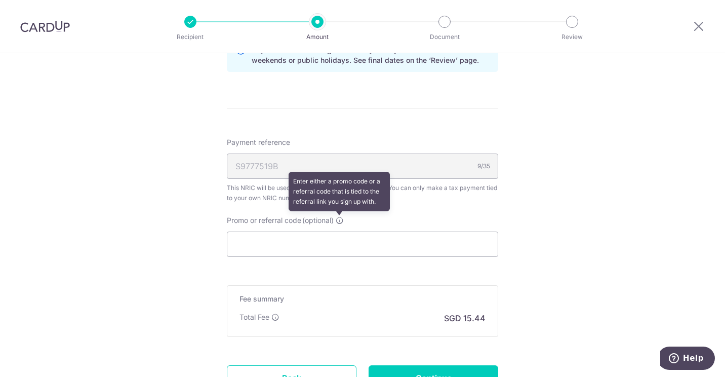
click at [336, 223] on icon at bounding box center [340, 220] width 8 height 8
click at [336, 231] on input "Promo or referral code (optional) Enter either a promo code or a referral code …" at bounding box center [362, 243] width 271 height 25
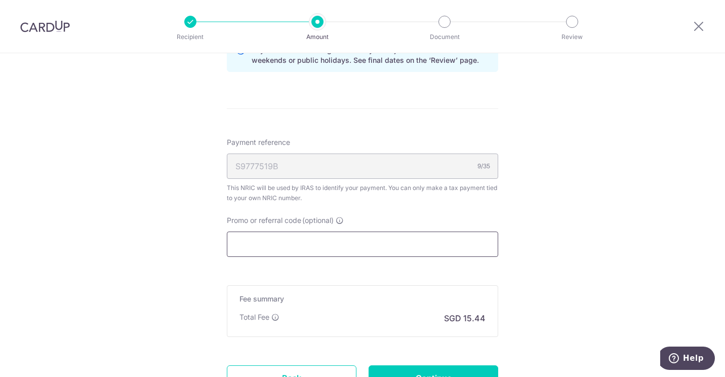
click at [322, 247] on input "Promo or referral code (optional)" at bounding box center [362, 243] width 271 height 25
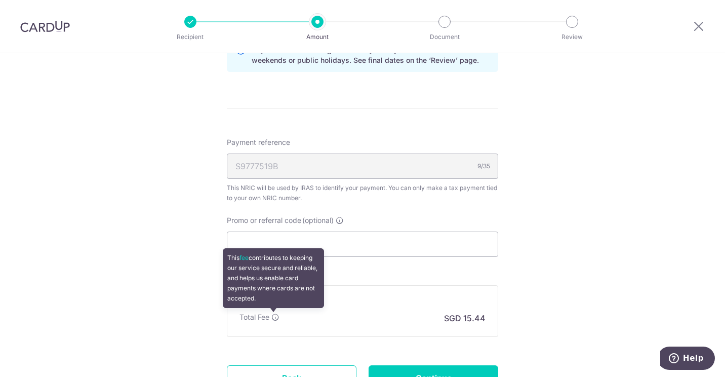
click at [271, 317] on icon at bounding box center [275, 317] width 8 height 8
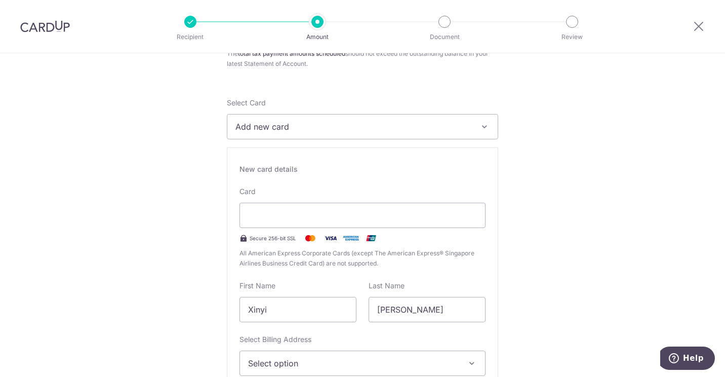
scroll to position [51, 0]
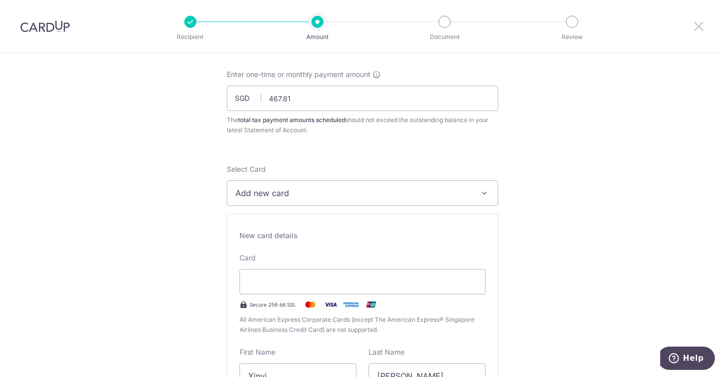
drag, startPoint x: 699, startPoint y: 27, endPoint x: 417, endPoint y: 40, distance: 282.3
click at [699, 27] on icon at bounding box center [699, 26] width 12 height 13
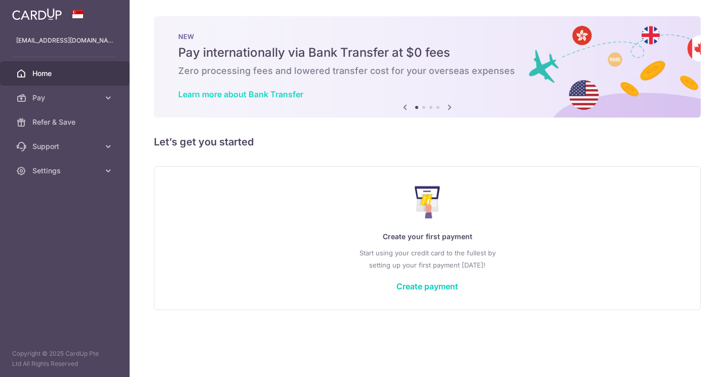
click at [271, 93] on link "Learn more about Bank Transfer" at bounding box center [240, 94] width 125 height 10
click at [438, 284] on link "Create payment" at bounding box center [427, 286] width 62 height 10
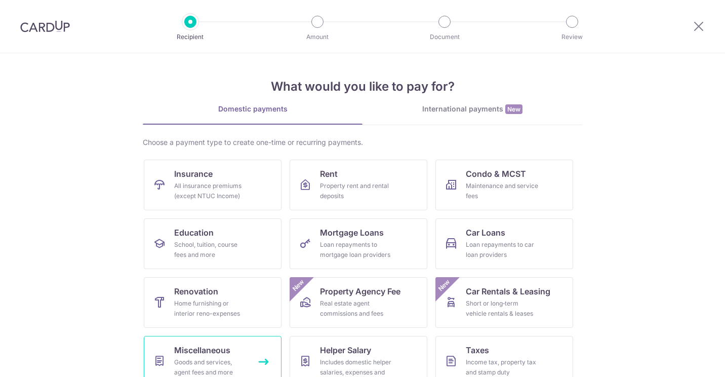
click at [214, 360] on div "Goods and services, agent fees and more" at bounding box center [210, 367] width 73 height 20
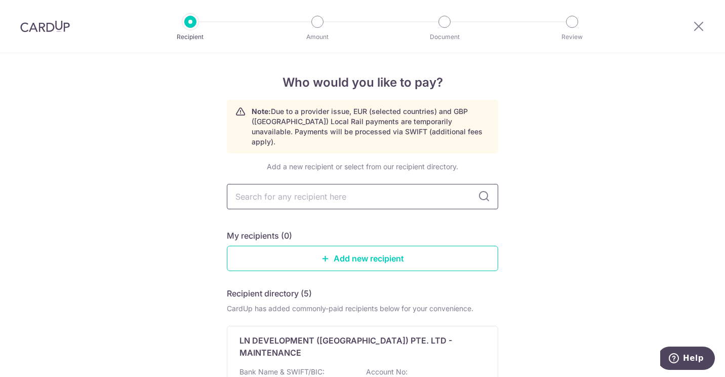
click at [380, 190] on input "text" at bounding box center [362, 196] width 271 height 25
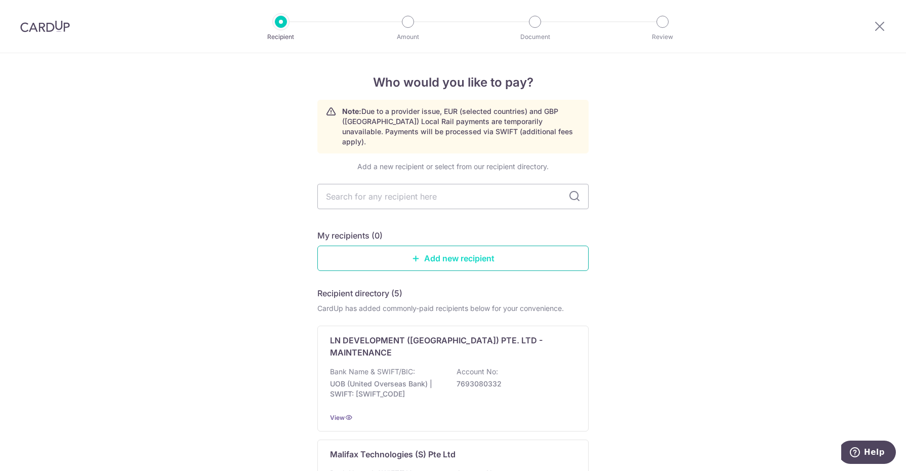
click at [483, 248] on link "Add new recipient" at bounding box center [452, 258] width 271 height 25
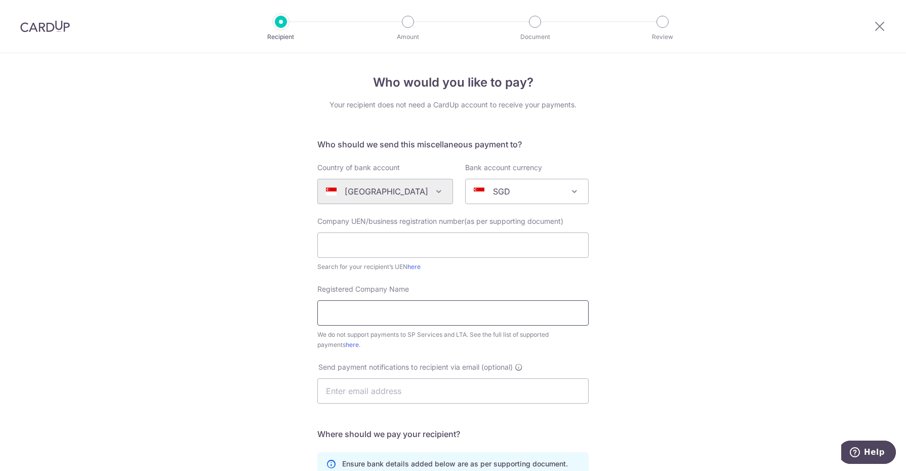
click at [467, 306] on input "Registered Company Name" at bounding box center [452, 312] width 271 height 25
click at [617, 276] on div "Who would you like to pay? Your recipient does not need a CardUp account to rec…" at bounding box center [453, 367] width 906 height 628
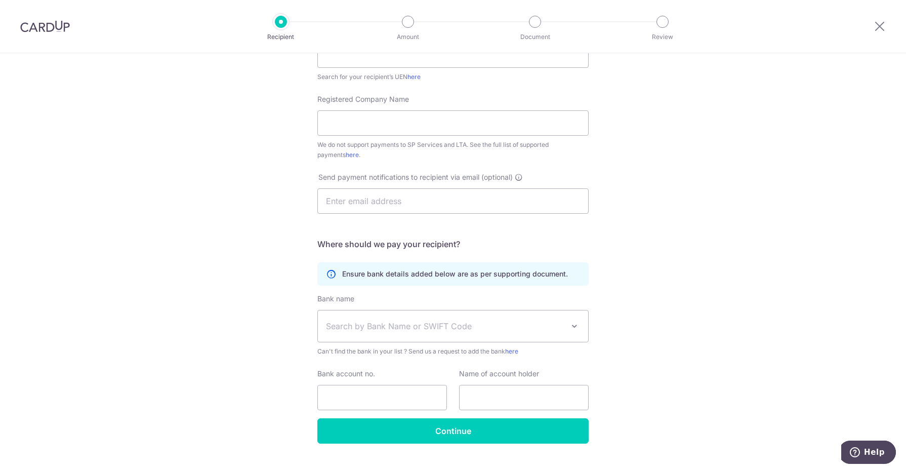
scroll to position [209, 0]
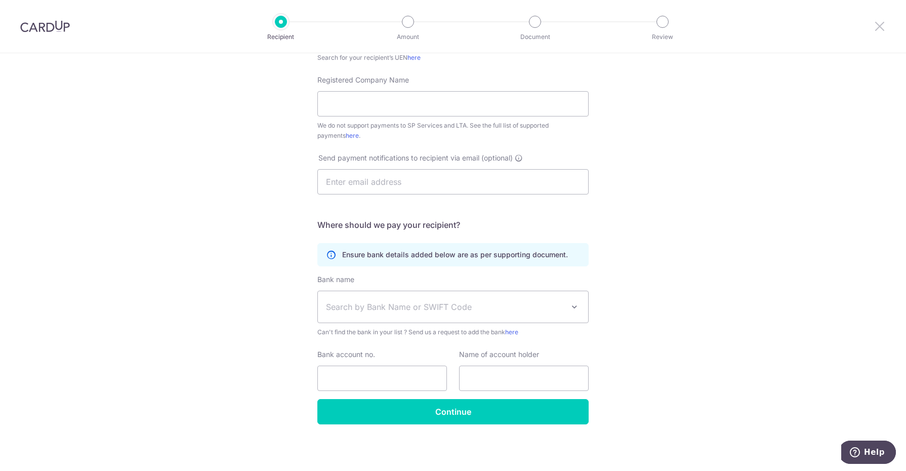
click at [724, 27] on icon at bounding box center [880, 26] width 12 height 13
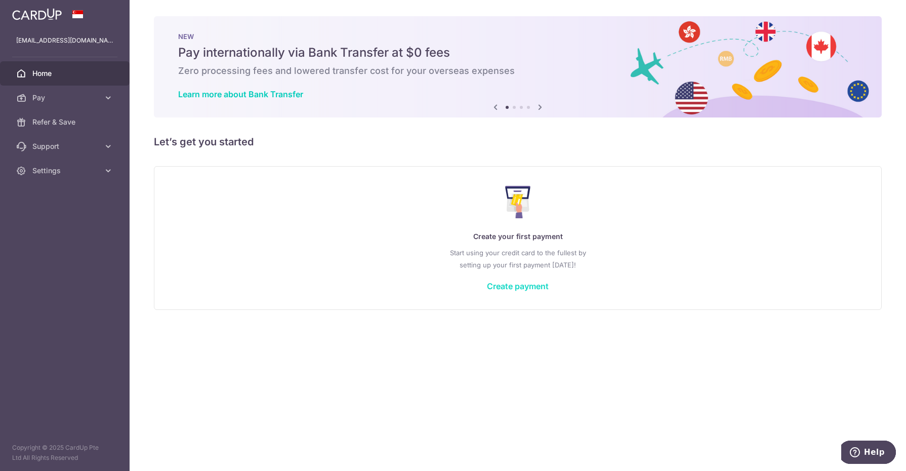
click at [534, 282] on link "Create payment" at bounding box center [518, 286] width 62 height 10
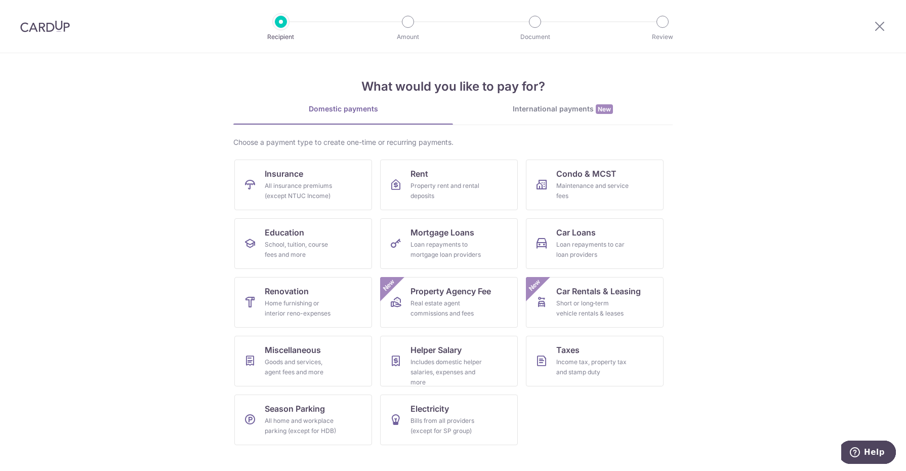
click at [564, 119] on link "International payments New" at bounding box center [563, 114] width 220 height 21
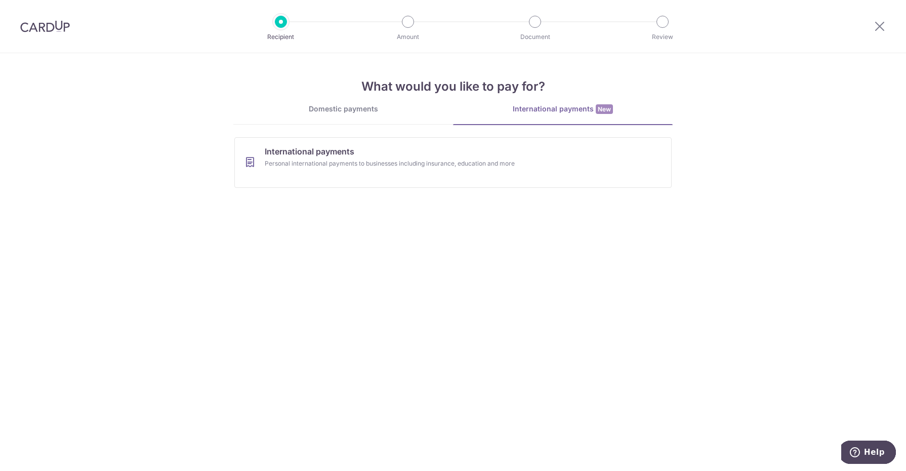
click at [360, 122] on link "Domestic payments" at bounding box center [343, 114] width 220 height 20
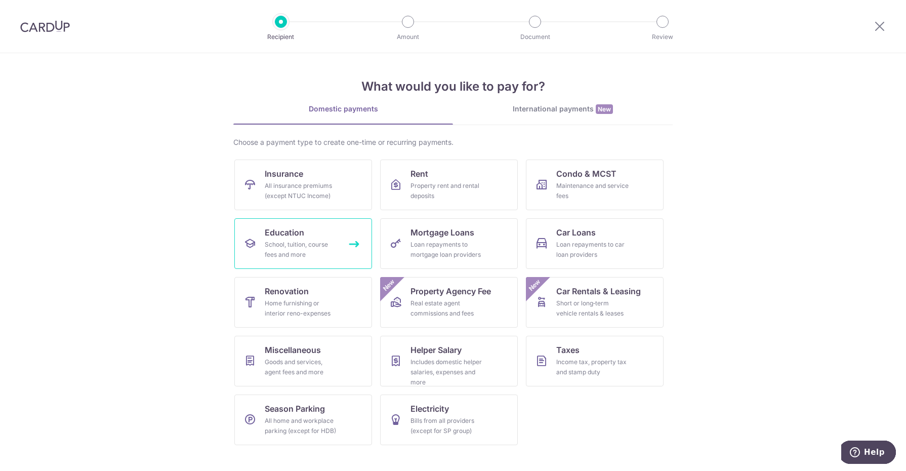
click at [300, 241] on div "School, tuition, course fees and more" at bounding box center [301, 249] width 73 height 20
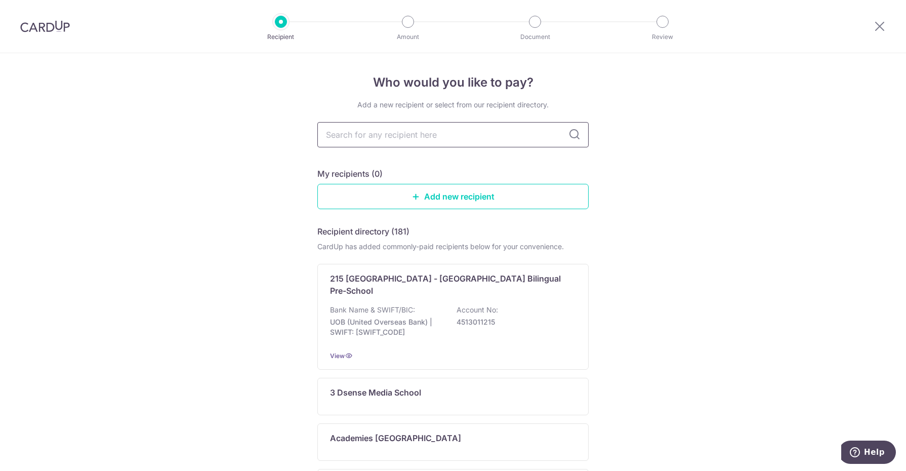
click at [479, 132] on input "text" at bounding box center [452, 134] width 271 height 25
type input "i"
type input "isc"
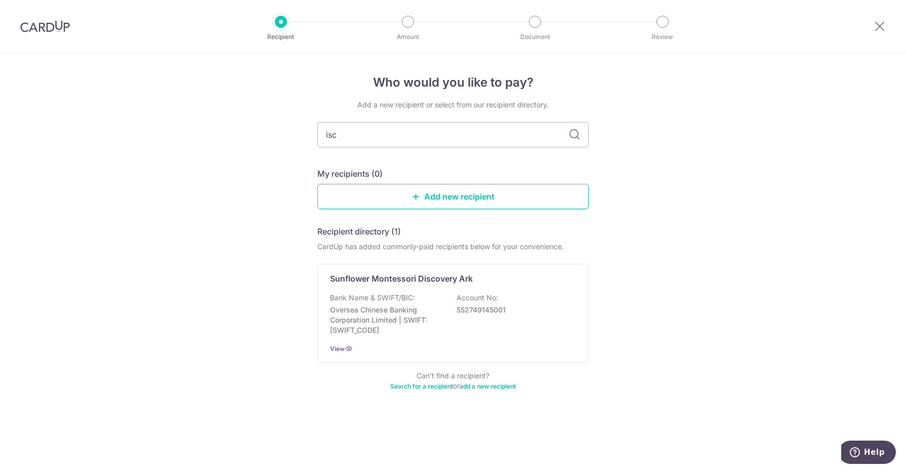
drag, startPoint x: 364, startPoint y: 133, endPoint x: 290, endPoint y: 123, distance: 75.1
click at [295, 123] on div "Who would you like to pay? Add a new recipient or select from our recipient dir…" at bounding box center [453, 262] width 906 height 418
type input "isaca"
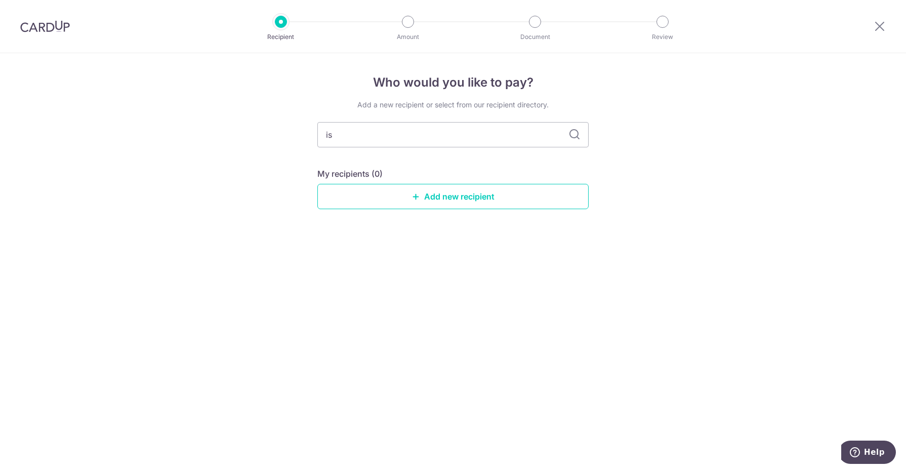
type input "i"
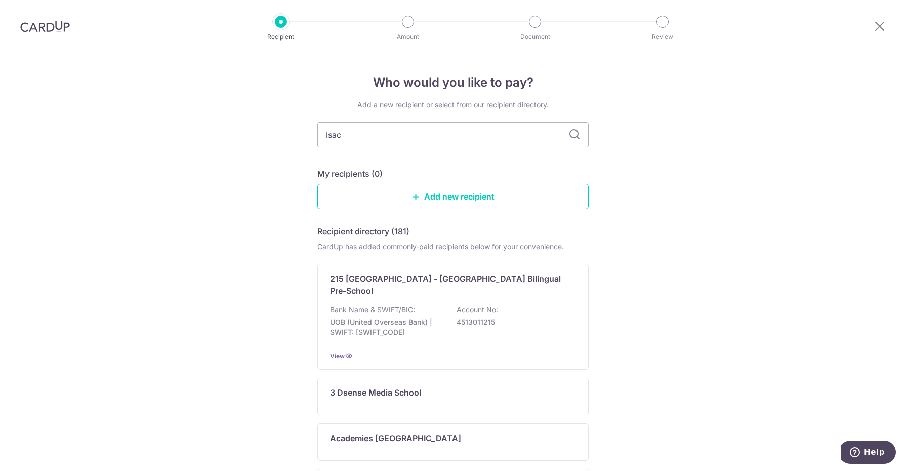
type input "isaca"
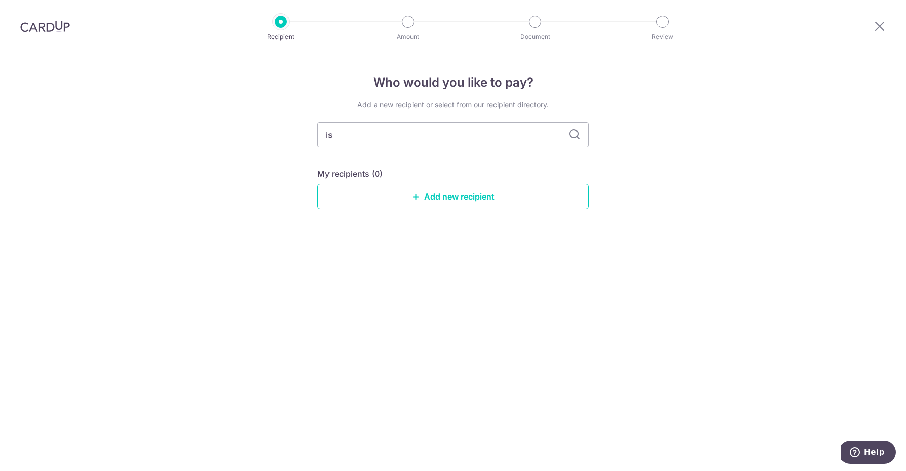
type input "i"
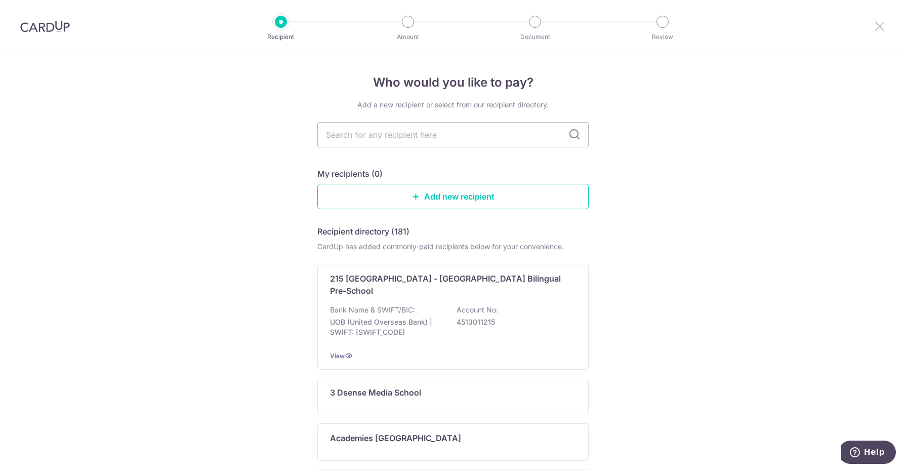
click at [876, 25] on icon at bounding box center [880, 26] width 12 height 13
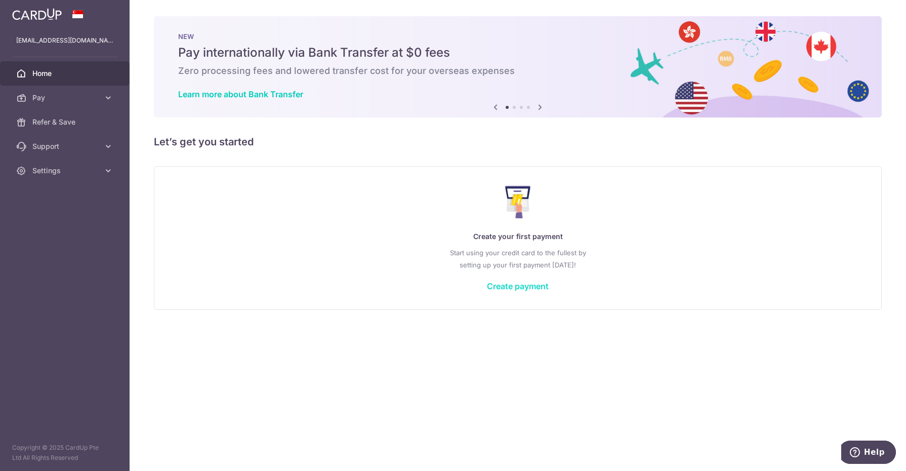
click at [517, 289] on link "Create payment" at bounding box center [518, 286] width 62 height 10
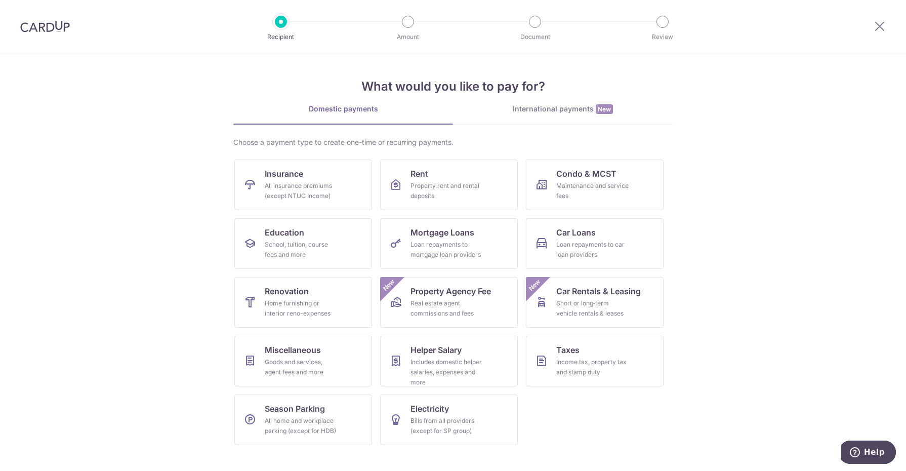
click at [830, 242] on section "What would you like to pay for? Domestic payments International payments New Ch…" at bounding box center [453, 262] width 906 height 418
